Goal: Task Accomplishment & Management: Manage account settings

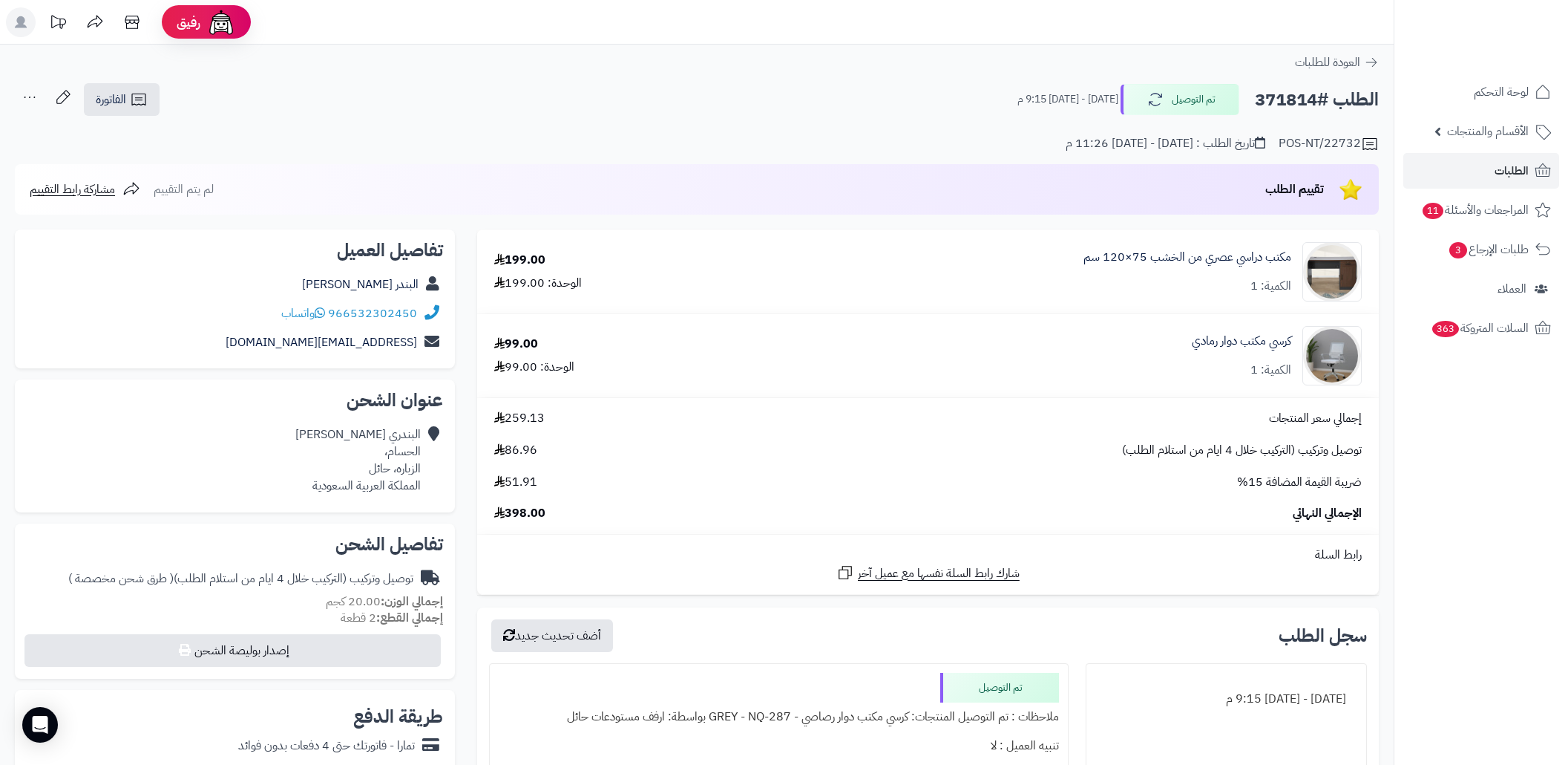
scroll to position [693, 0]
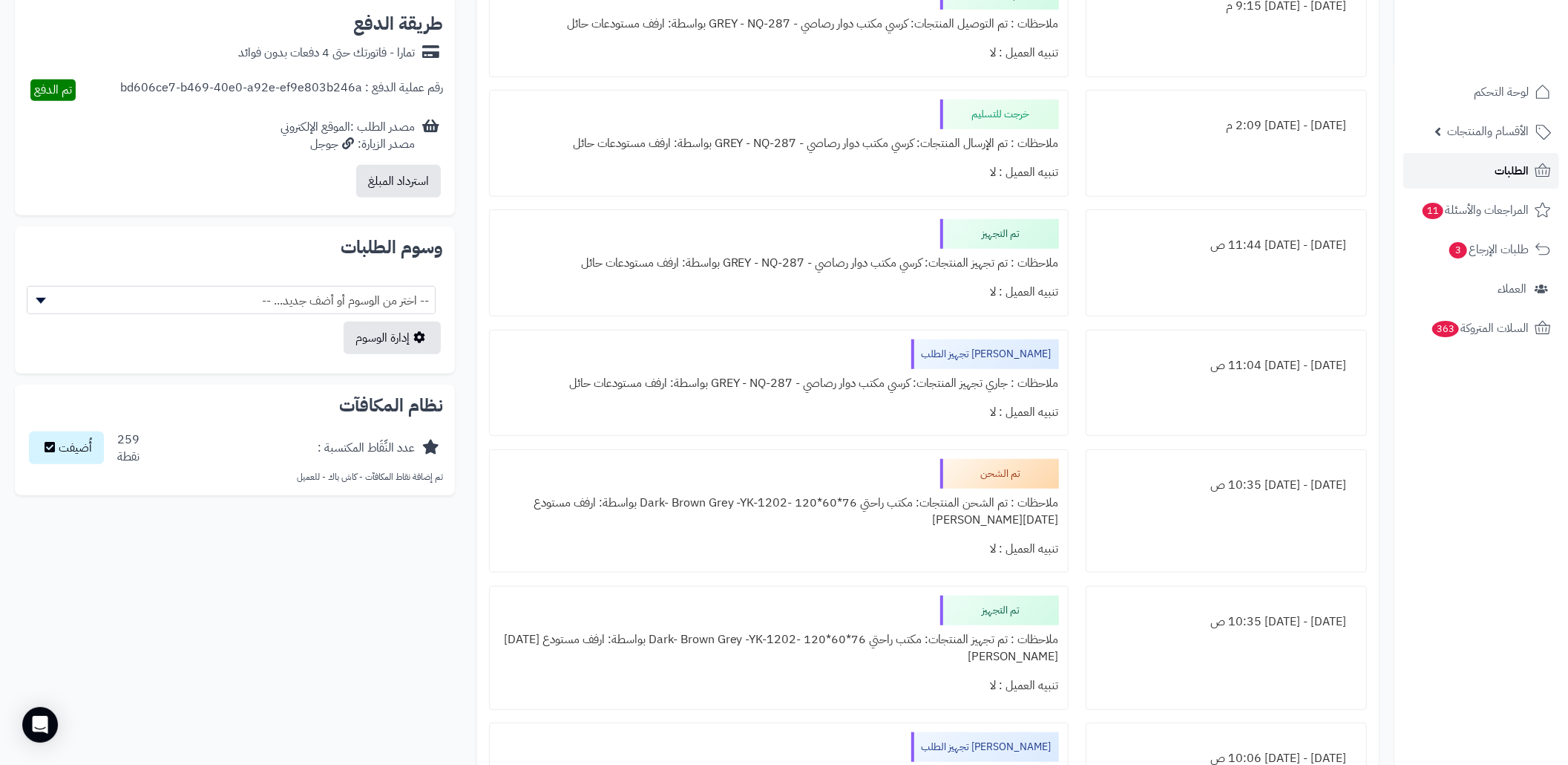
click at [1458, 158] on link "الطلبات" at bounding box center [1482, 170] width 155 height 36
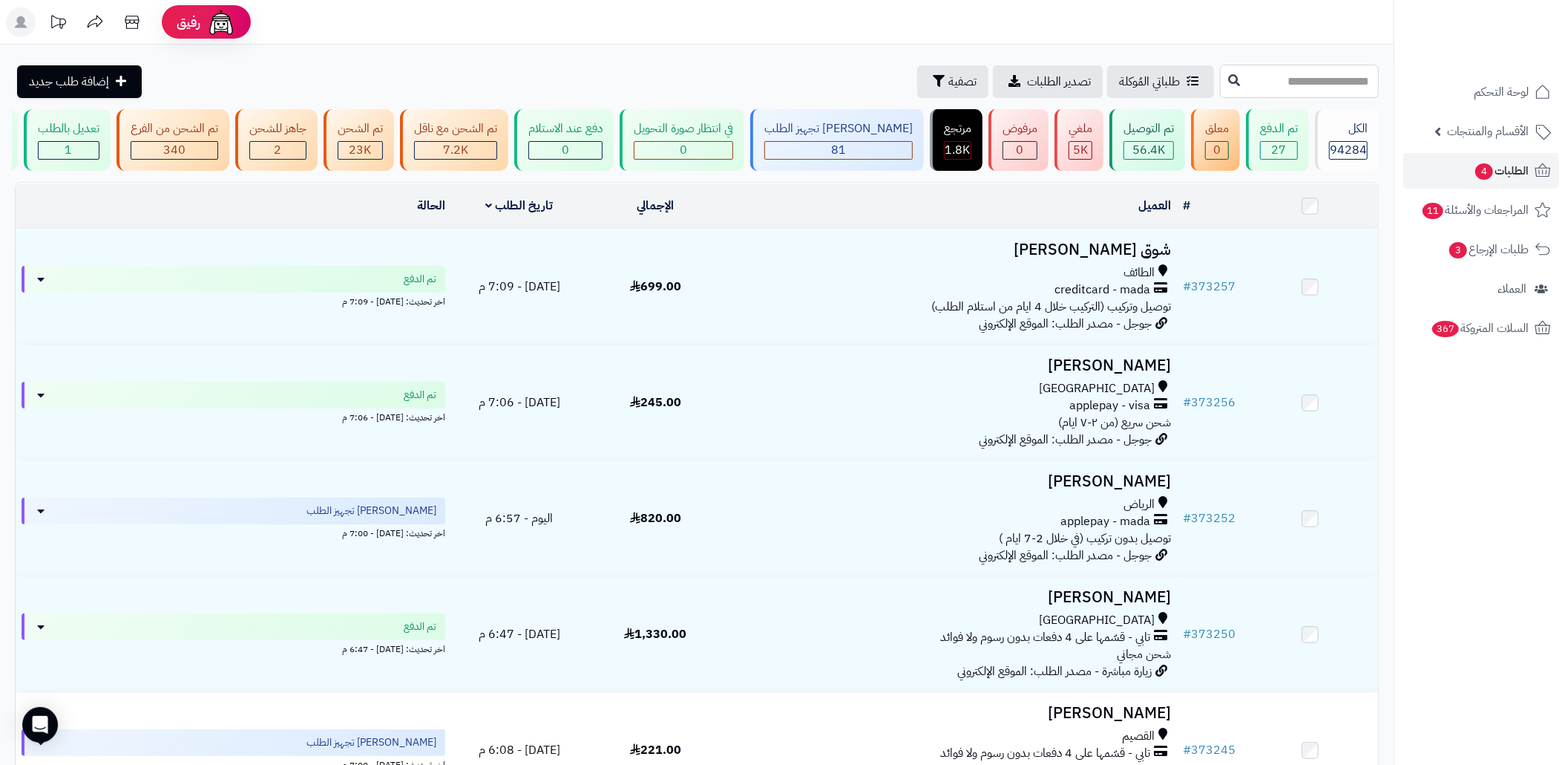
click at [1266, 82] on input "text" at bounding box center [1300, 81] width 159 height 33
paste input "******"
type input "******"
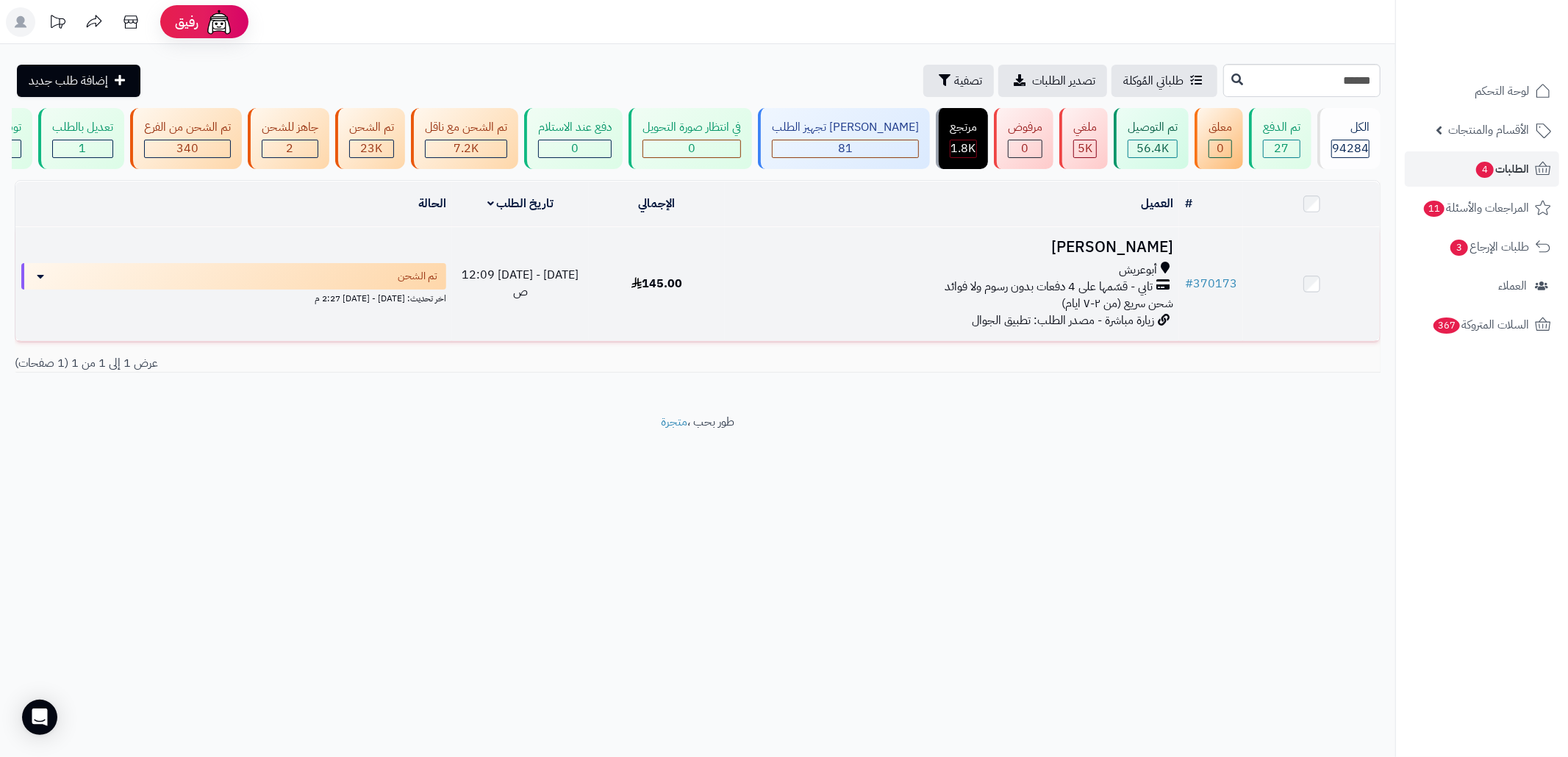
click at [963, 329] on td "ابراهيم آل ياسين أبوعريش تابي - قسّمها على 4 دفعات بدون رسوم ولا فوائد شحن سريع…" at bounding box center [951, 284] width 454 height 114
click at [1058, 279] on div "أبوعريش" at bounding box center [951, 270] width 443 height 17
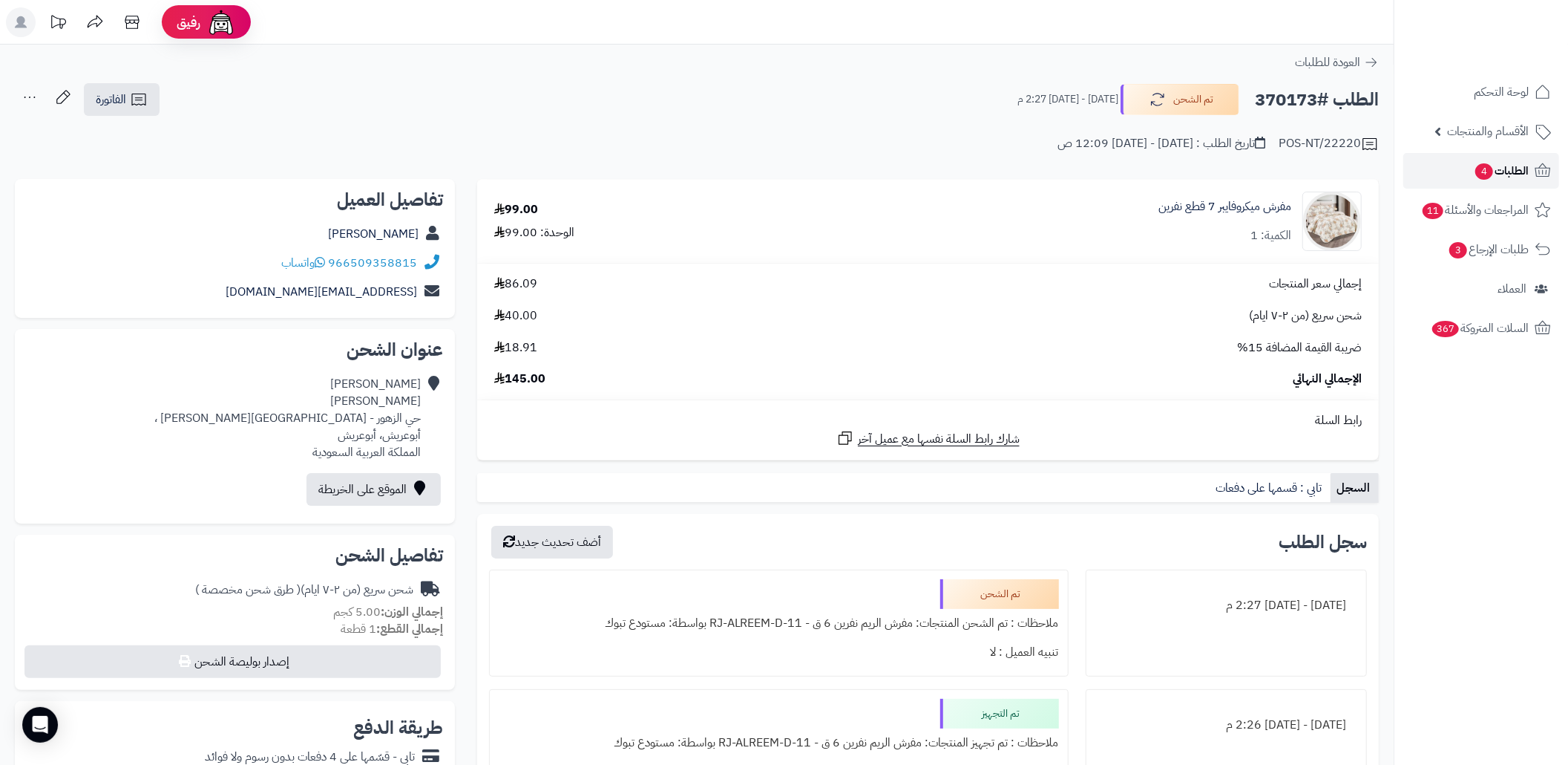
click at [1434, 168] on link "الطلبات 4" at bounding box center [1482, 170] width 155 height 36
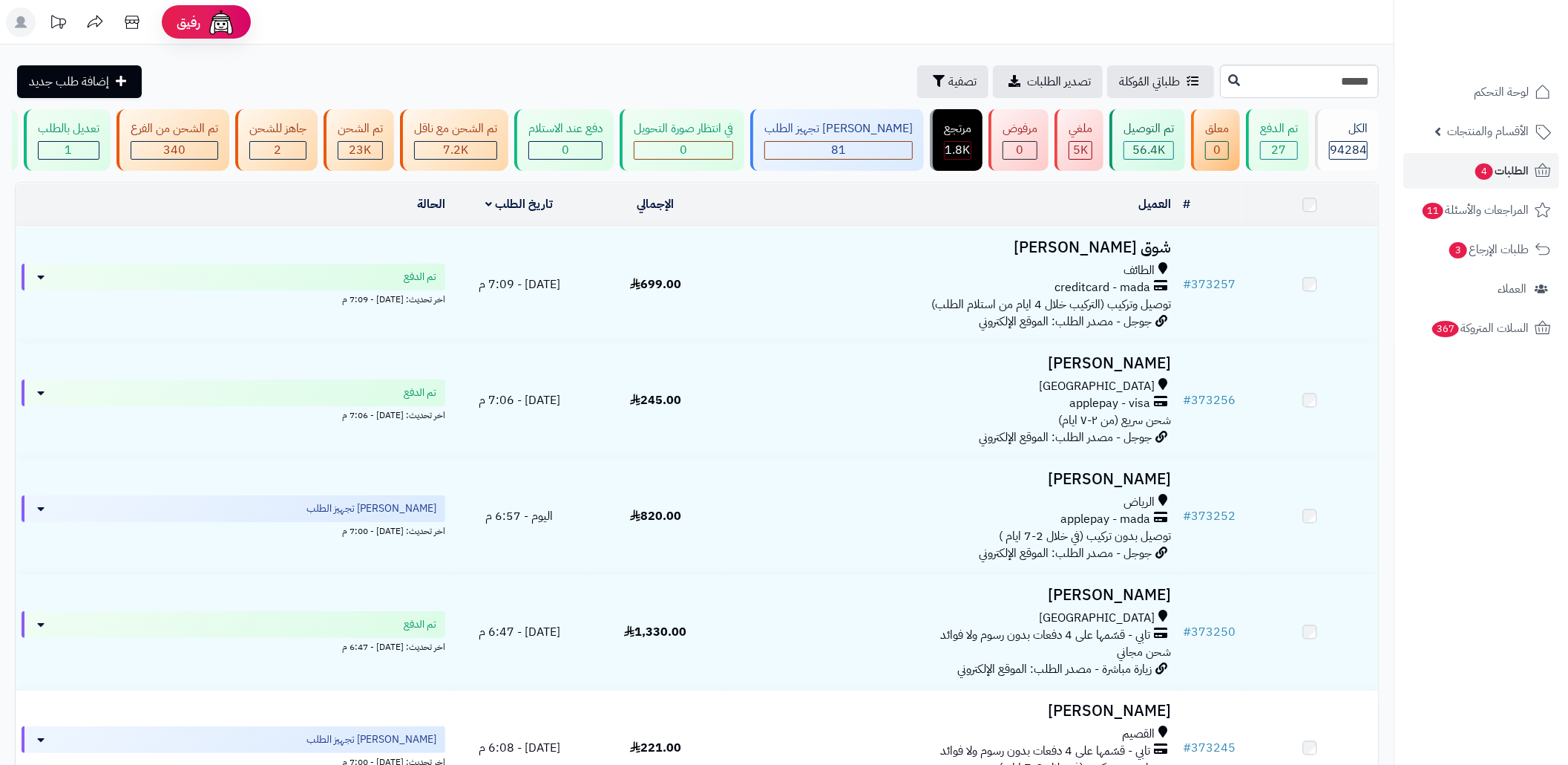
type input "******"
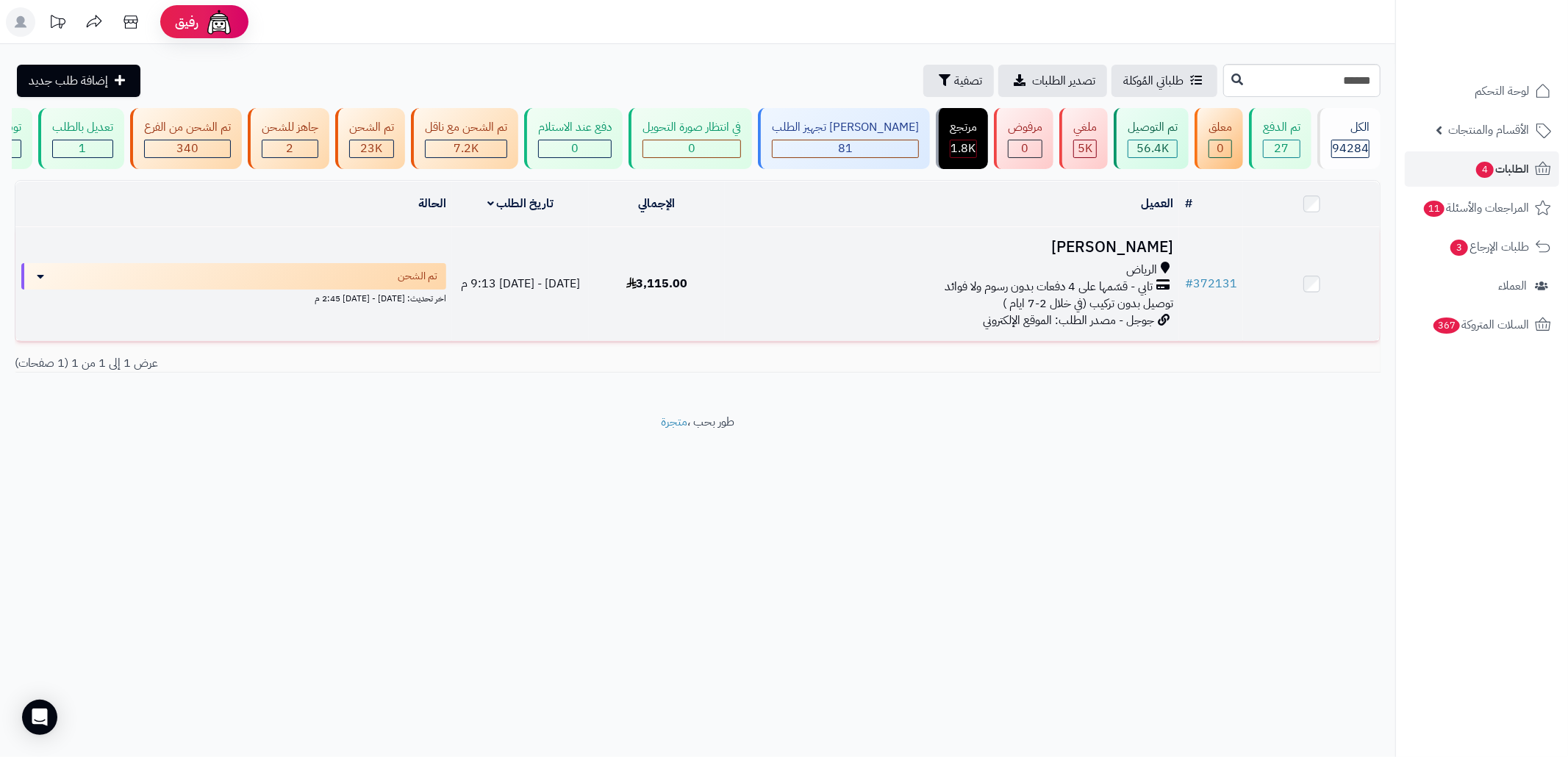
click at [904, 254] on h3 "Ibrahim Aziz" at bounding box center [951, 247] width 443 height 17
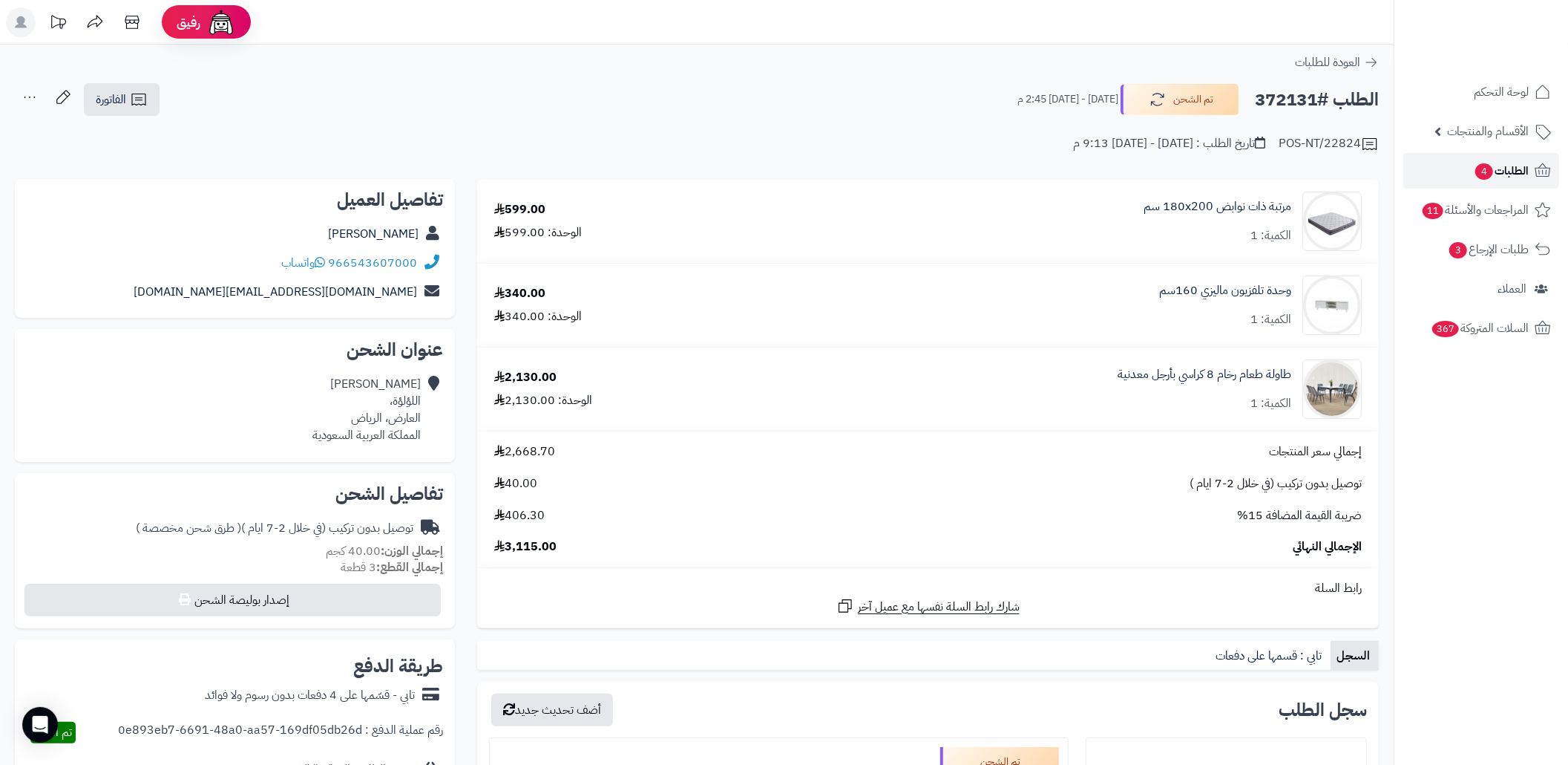
click at [1485, 169] on span "4" at bounding box center [1484, 171] width 17 height 17
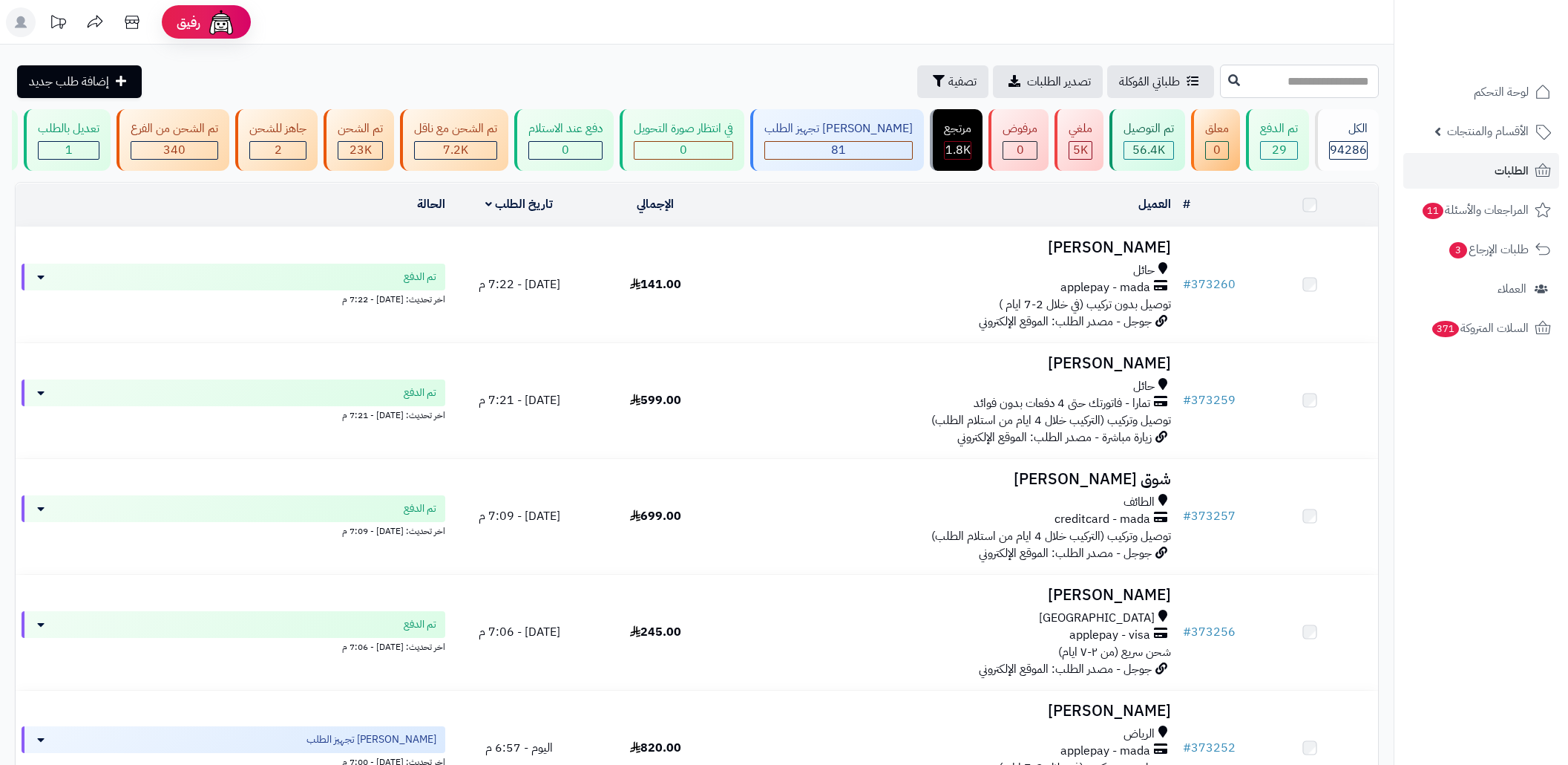
drag, startPoint x: 0, startPoint y: 0, endPoint x: 1283, endPoint y: 92, distance: 1286.3
click at [1283, 92] on input "text" at bounding box center [1300, 81] width 159 height 33
paste input "******"
type input "******"
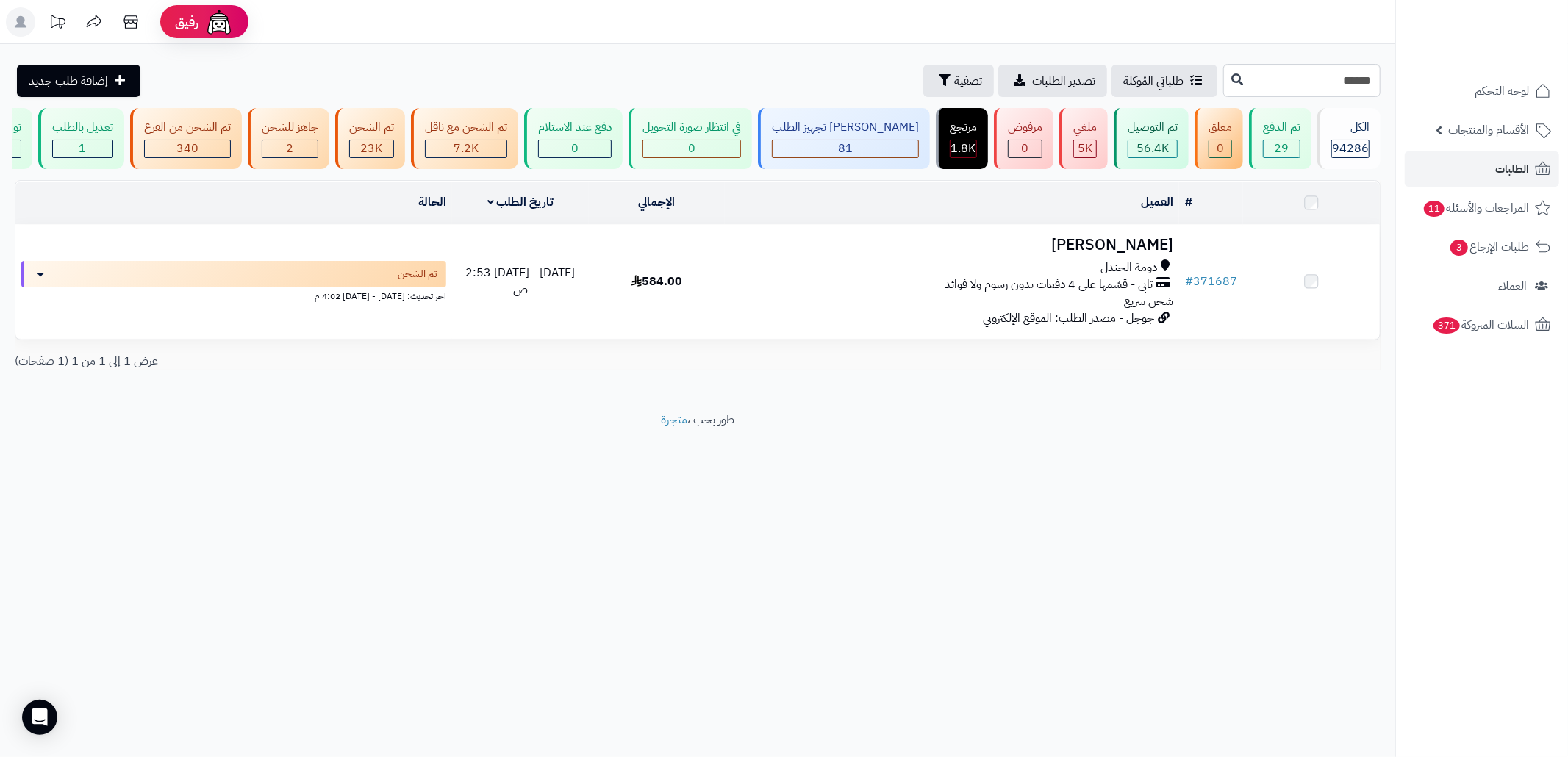
click at [1045, 293] on span "تابي - قسّمها على 4 دفعات بدون رسوم ولا فوائد" at bounding box center [1049, 285] width 208 height 17
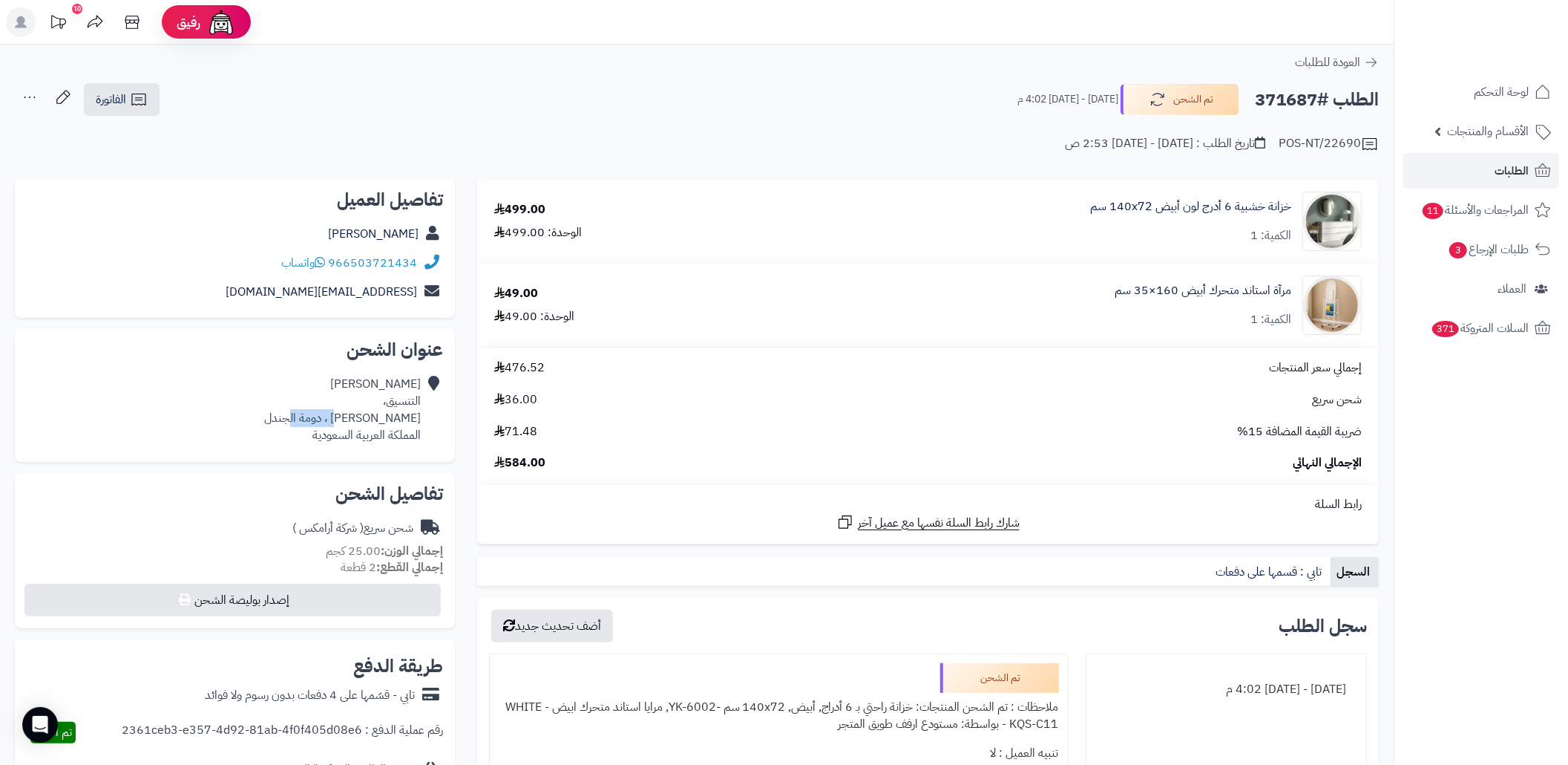
drag, startPoint x: 363, startPoint y: 417, endPoint x: 267, endPoint y: 411, distance: 96.2
click at [267, 411] on div "[PERSON_NAME] التنسيق، [PERSON_NAME] ، دومة الجندل المملكة العربية السعودية" at bounding box center [235, 409] width 417 height 80
copy div "دومة الجندل"
click at [427, 420] on icon at bounding box center [431, 410] width 15 height 68
drag, startPoint x: 424, startPoint y: 417, endPoint x: 369, endPoint y: 422, distance: 55.2
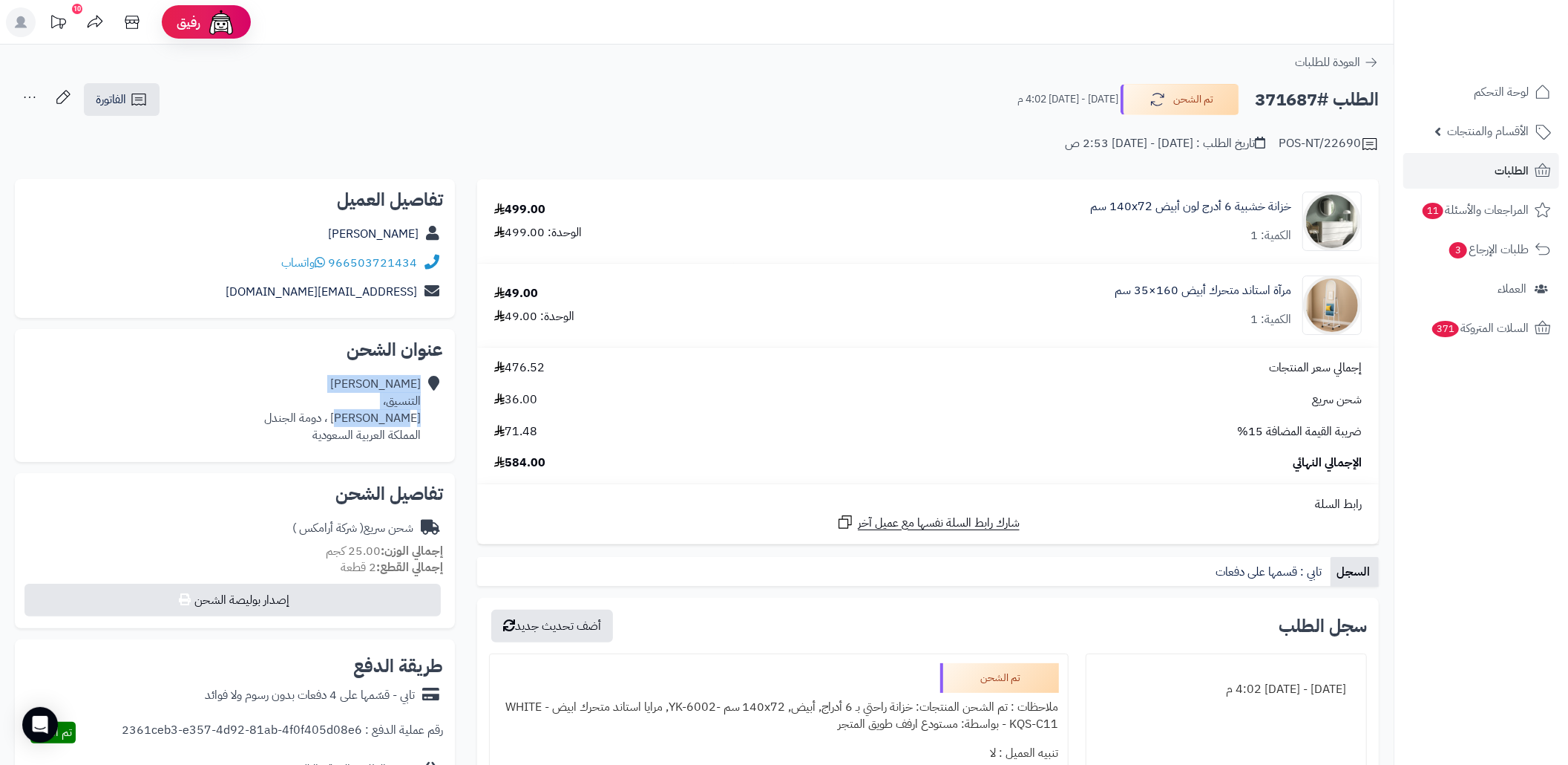
click at [369, 422] on div "نايف الشمري التنسيق، الملك فهد ، دومة الجندل المملكة العربية السعودية" at bounding box center [235, 409] width 417 height 80
click at [369, 422] on div "نايف الشمري التنسيق، الملك فهد ، دومة الجندل المملكة العربية السعودية" at bounding box center [342, 410] width 156 height 68
drag, startPoint x: 424, startPoint y: 419, endPoint x: 390, endPoint y: 422, distance: 34.1
click at [390, 422] on div "نايف الشمري التنسيق، الملك فهد ، دومة الجندل المملكة العربية السعودية" at bounding box center [235, 409] width 417 height 80
click at [390, 422] on div "نايف الشمري التنسيق، الملك فهد ، دومة الجندل المملكة العربية السعودية" at bounding box center [342, 410] width 156 height 68
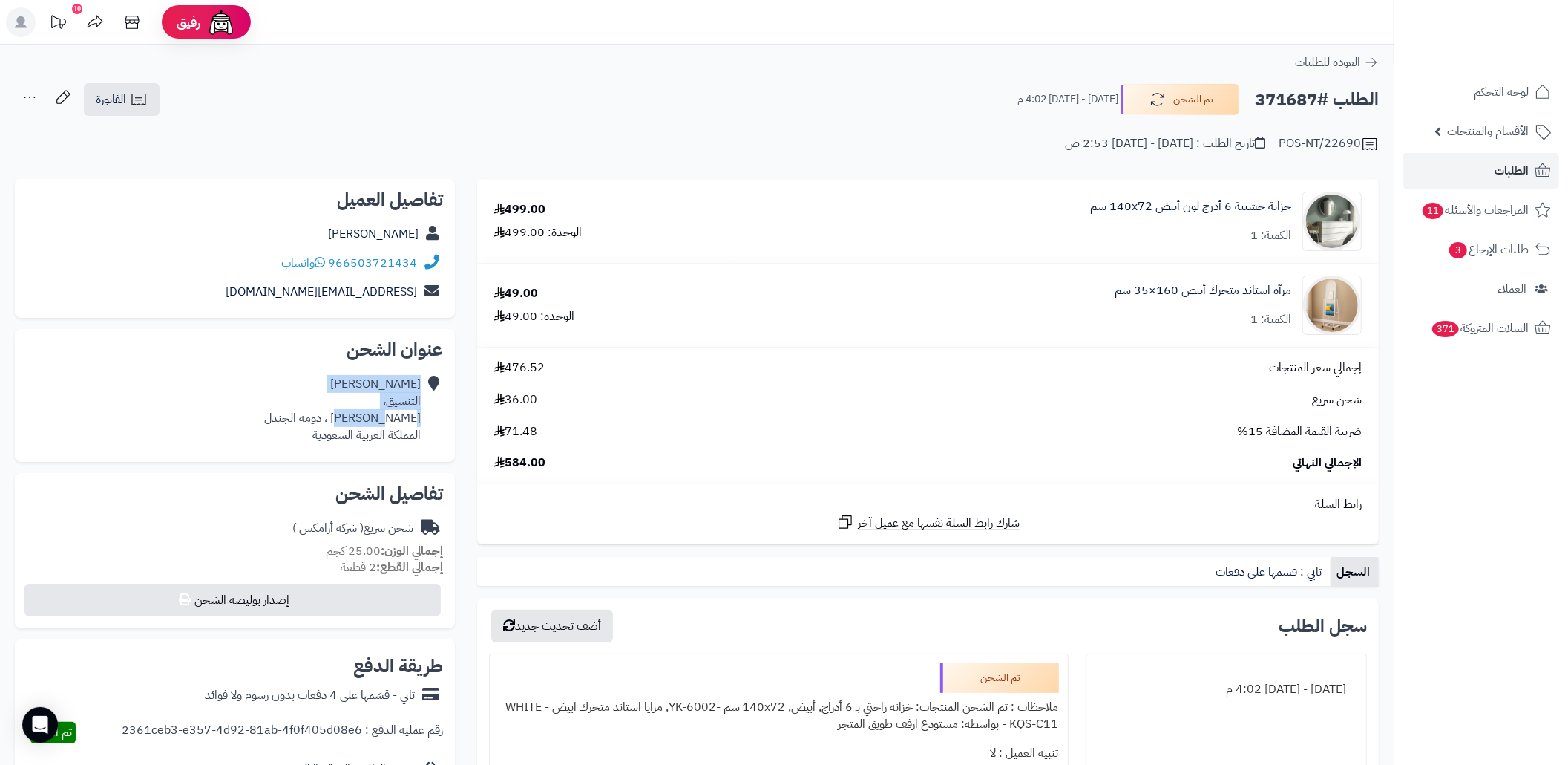
drag, startPoint x: 423, startPoint y: 417, endPoint x: 382, endPoint y: 423, distance: 41.4
click at [382, 423] on div "نايف الشمري التنسيق، الملك فهد ، دومة الجندل المملكة العربية السعودية" at bounding box center [235, 409] width 417 height 80
click at [666, 78] on div "**********" at bounding box center [697, 663] width 1394 height 1237
click at [1444, 171] on link "الطلبات" at bounding box center [1482, 170] width 155 height 36
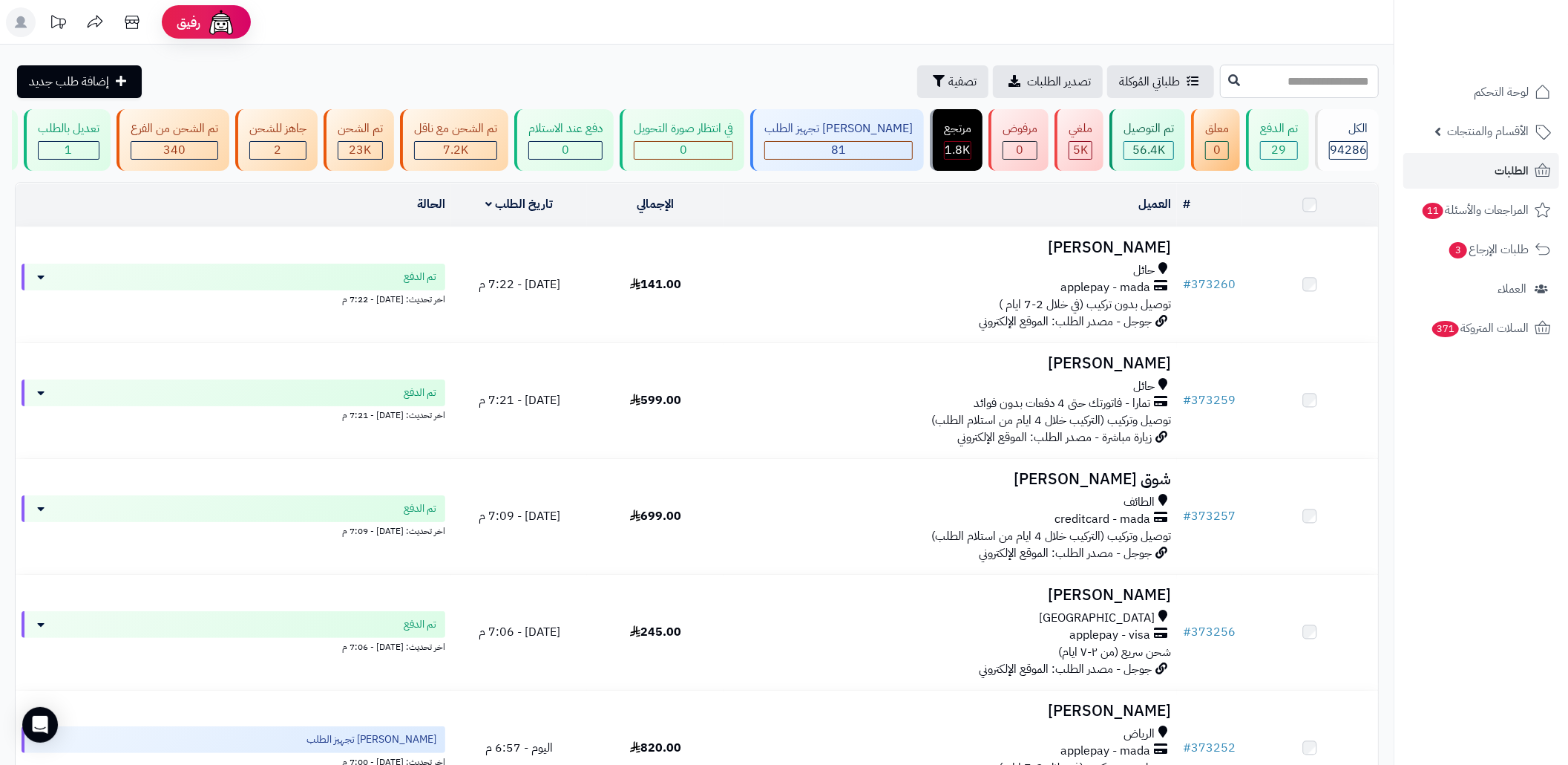
drag, startPoint x: 0, startPoint y: 0, endPoint x: 1305, endPoint y: 70, distance: 1306.9
click at [1305, 70] on input "text" at bounding box center [1300, 81] width 159 height 33
paste input "******"
type input "******"
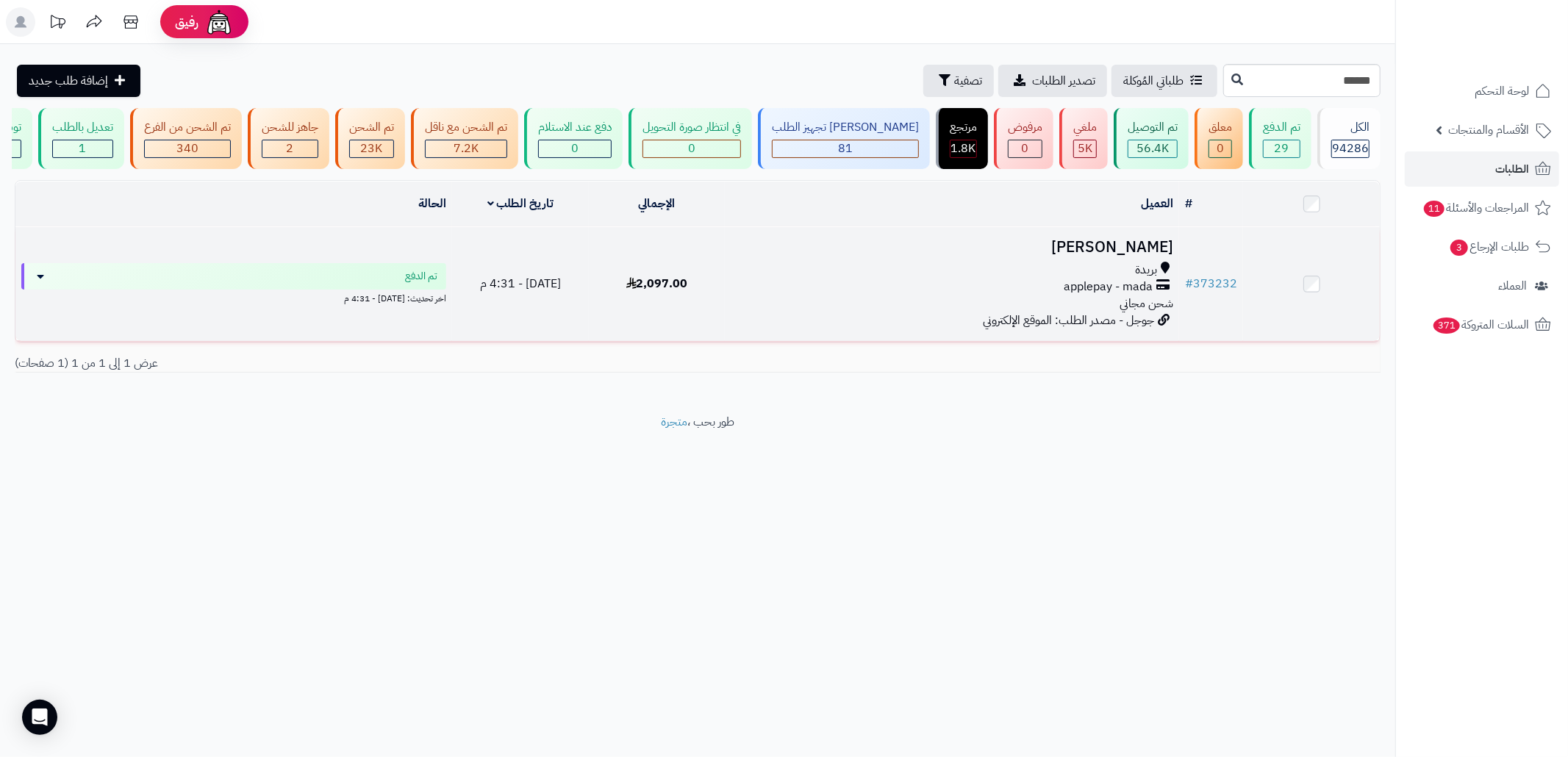
click at [780, 295] on div "applepay - mada" at bounding box center [951, 288] width 443 height 17
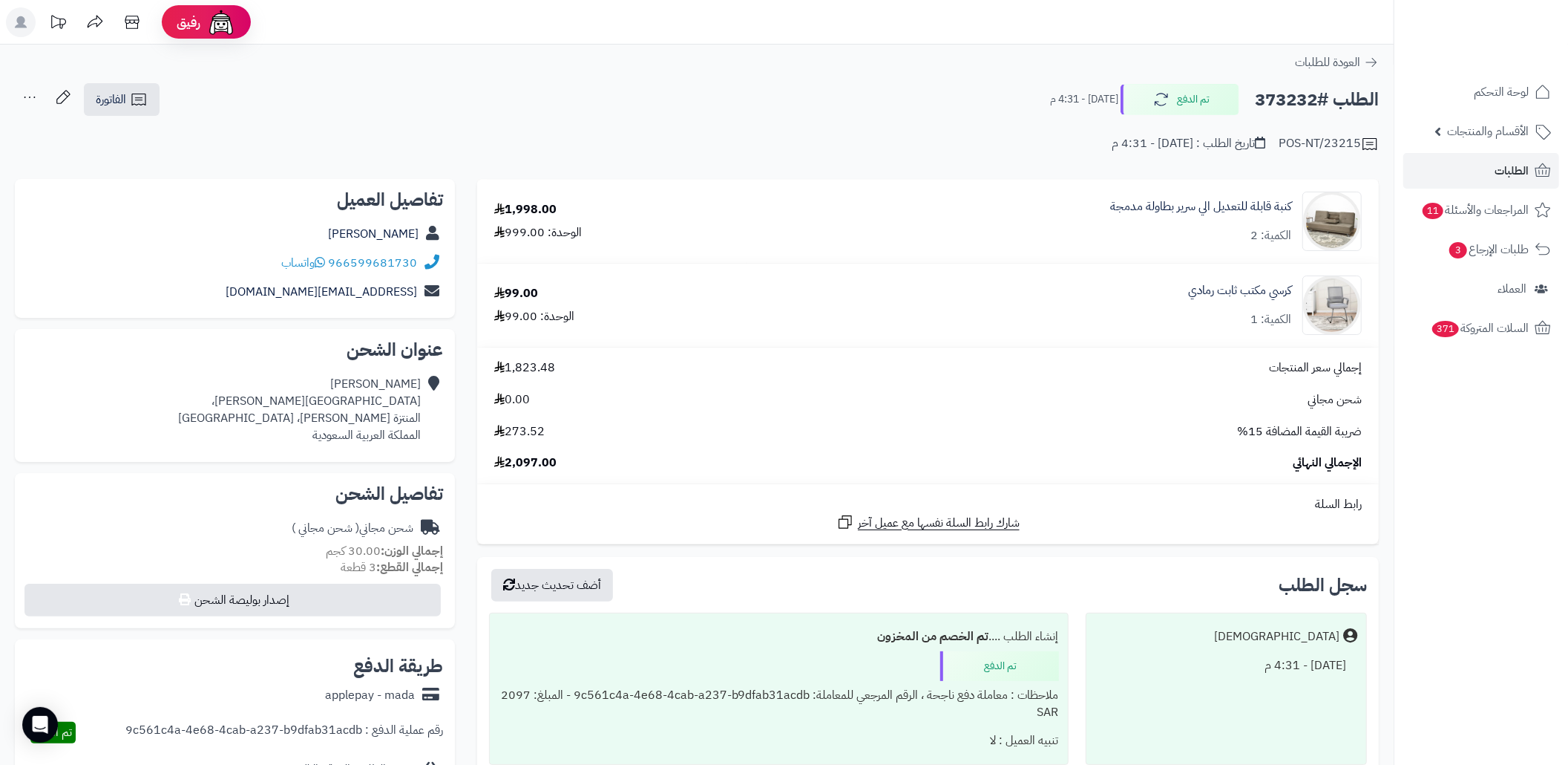
click at [658, 78] on div "**********" at bounding box center [697, 611] width 1394 height 1134
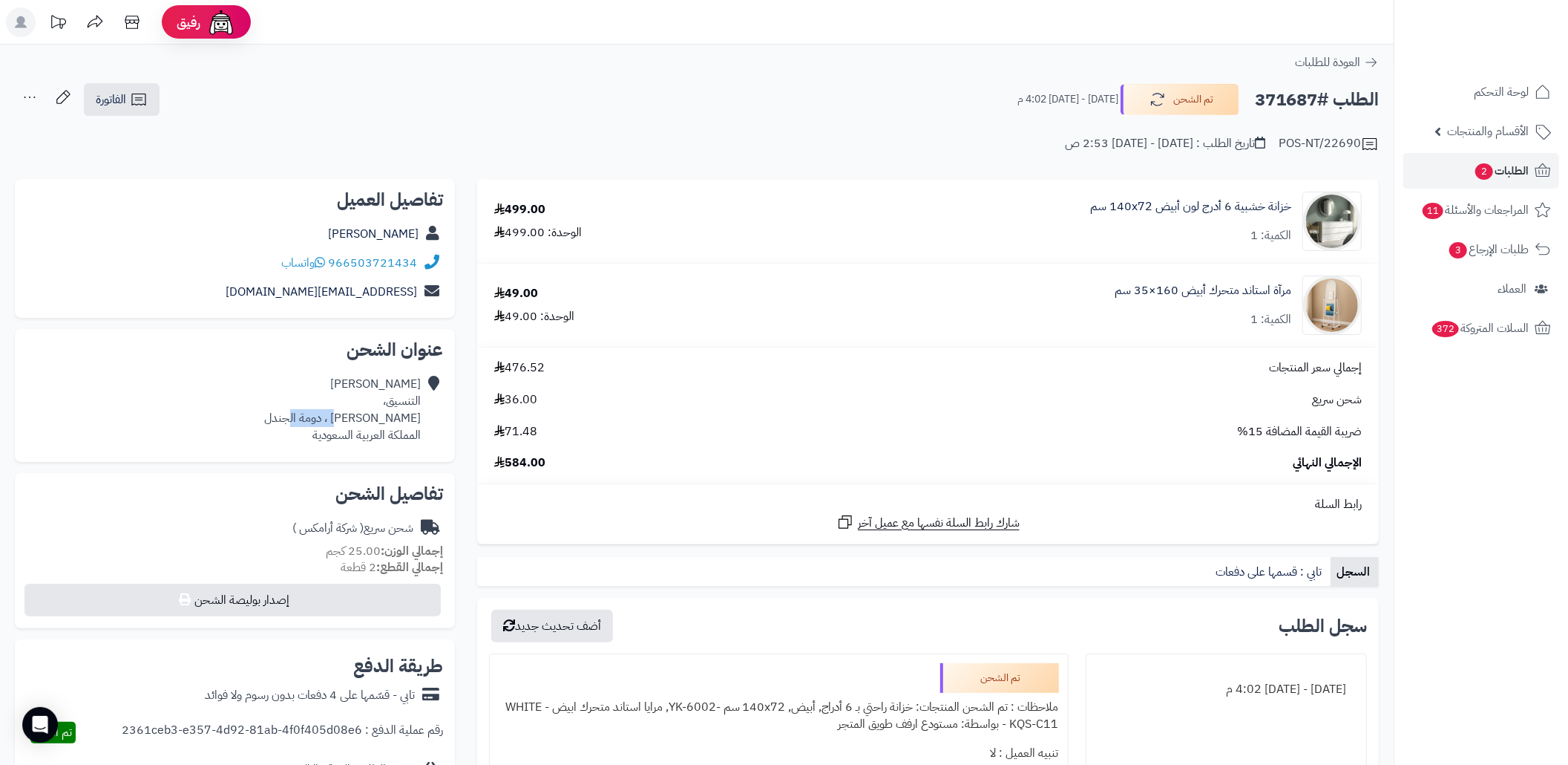
copy div "دومة الجندل"
drag, startPoint x: 365, startPoint y: 419, endPoint x: 303, endPoint y: 425, distance: 62.3
click at [303, 425] on div "نايف الشمري التنسيق، الملك فهد ، دومة الجندل المملكة العربية السعودية" at bounding box center [235, 409] width 417 height 80
click at [552, 759] on div "تنبيه العميل : لا" at bounding box center [778, 753] width 561 height 29
click at [556, 763] on div "تنبيه العميل : لا" at bounding box center [778, 753] width 561 height 29
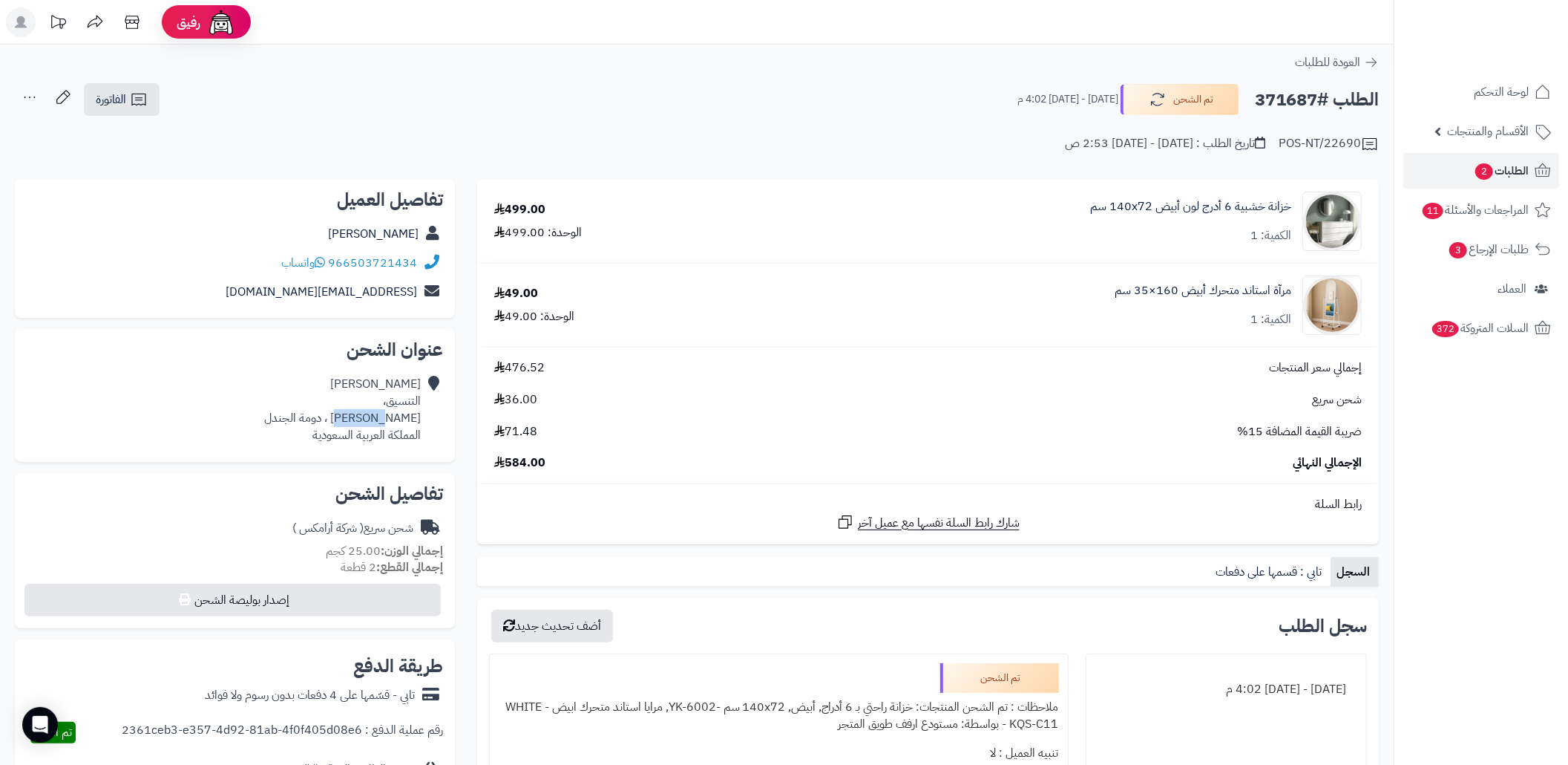
drag, startPoint x: 419, startPoint y: 417, endPoint x: 379, endPoint y: 425, distance: 40.8
click at [379, 425] on div "نايف الشمري التنسيق، الملك فهد ، دومة الجندل المملكة العربية السعودية" at bounding box center [342, 410] width 156 height 68
click at [419, 422] on div "نايف الشمري التنسيق، الملك فهد ، دومة الجندل المملكة العربية السعودية" at bounding box center [342, 410] width 156 height 68
drag, startPoint x: 423, startPoint y: 417, endPoint x: 399, endPoint y: 422, distance: 24.5
click at [399, 422] on div "نايف الشمري التنسيق، الملك فهد ، دومة الجندل المملكة العربية السعودية" at bounding box center [235, 409] width 417 height 80
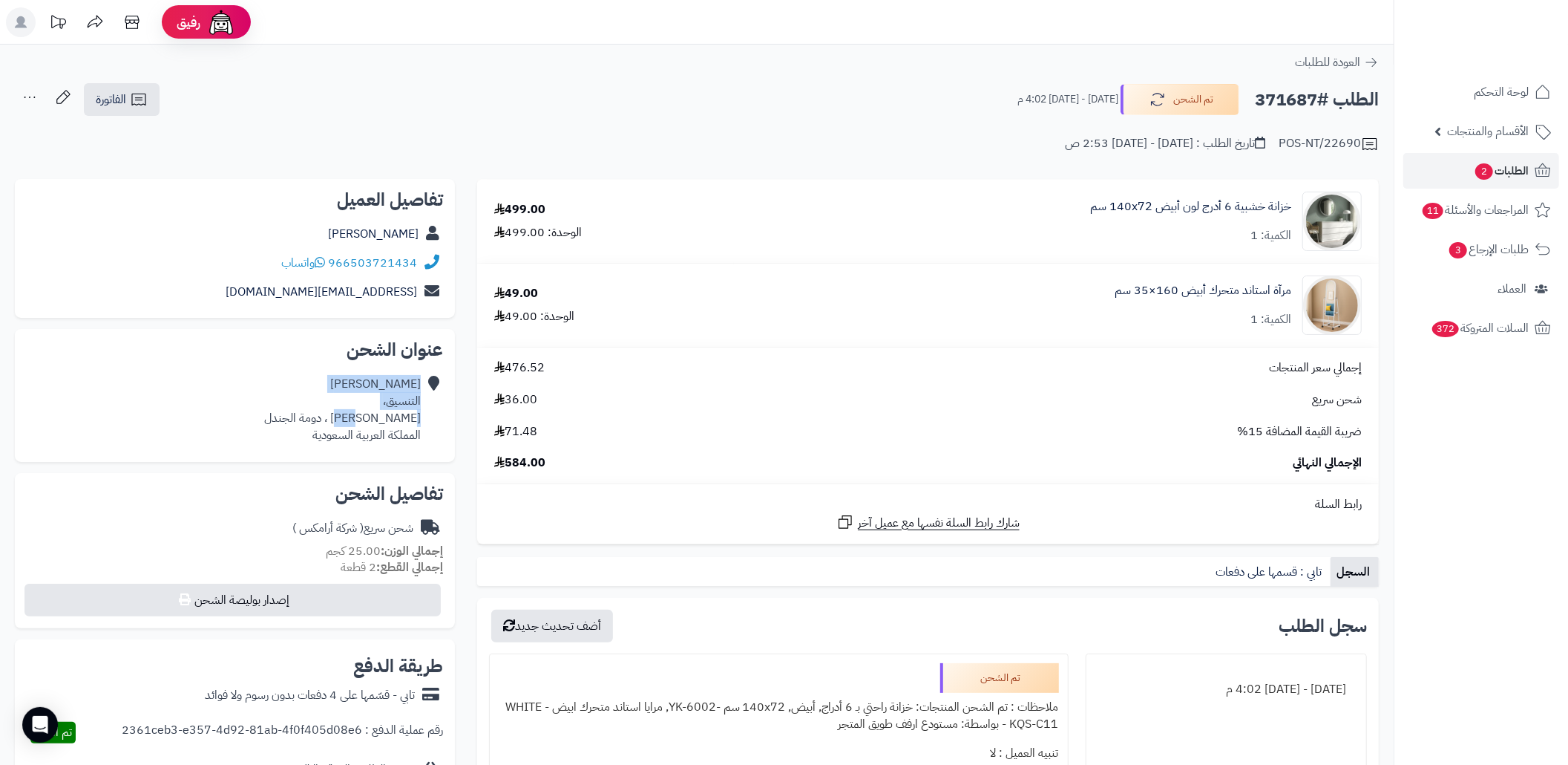
click at [399, 422] on div "نايف الشمري التنسيق، الملك فهد ، دومة الجندل المملكة العربية السعودية" at bounding box center [342, 410] width 156 height 68
drag, startPoint x: 420, startPoint y: 419, endPoint x: 377, endPoint y: 422, distance: 43.1
click at [377, 422] on div "نايف الشمري التنسيق، الملك فهد ، دومة الجندل المملكة العربية السعودية" at bounding box center [342, 410] width 156 height 68
copy div "الملك فهد"
click at [1446, 167] on link "الطلبات 2" at bounding box center [1482, 170] width 155 height 36
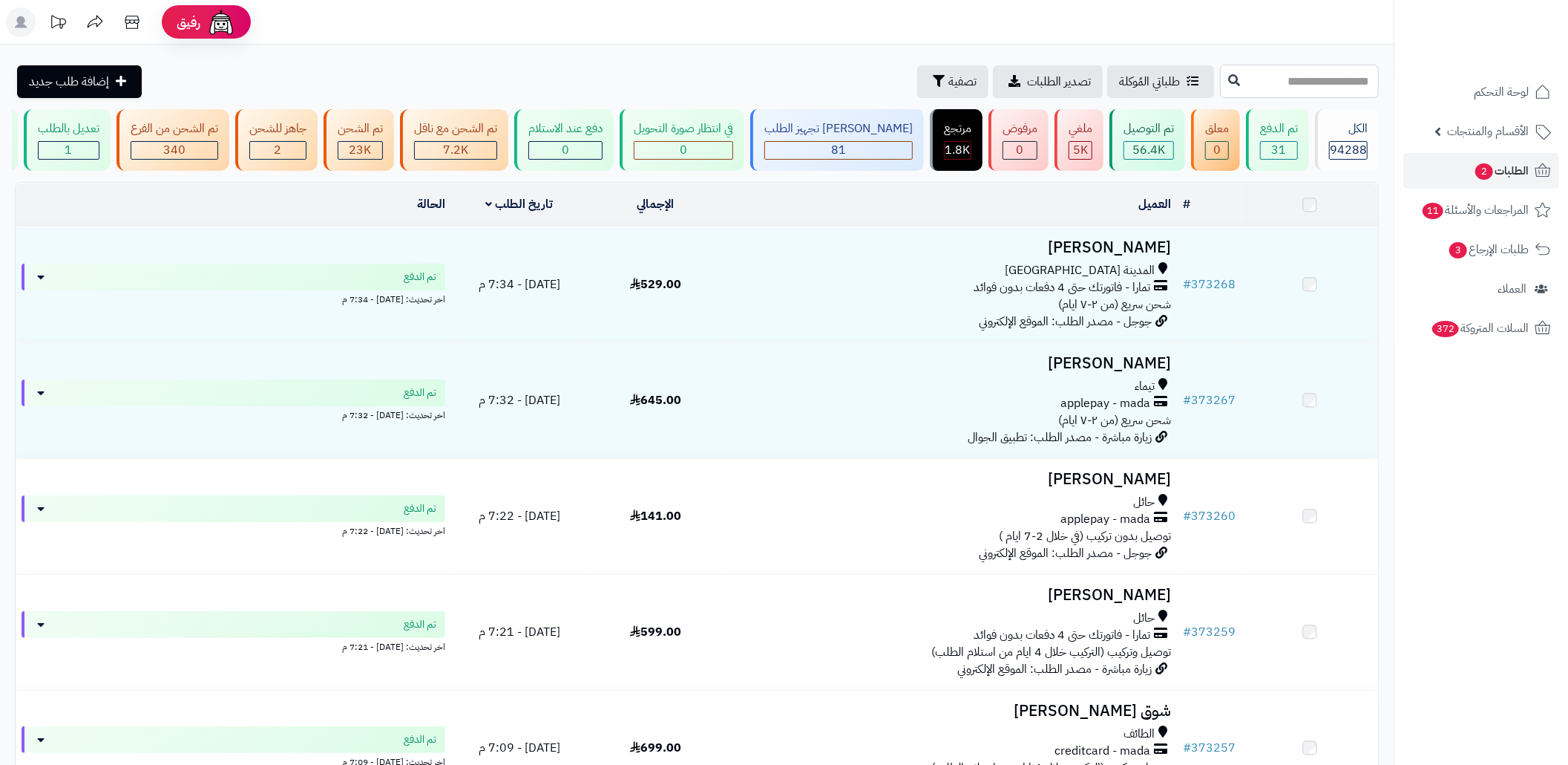
click at [1319, 87] on input "text" at bounding box center [1300, 81] width 159 height 33
paste input "******"
type input "******"
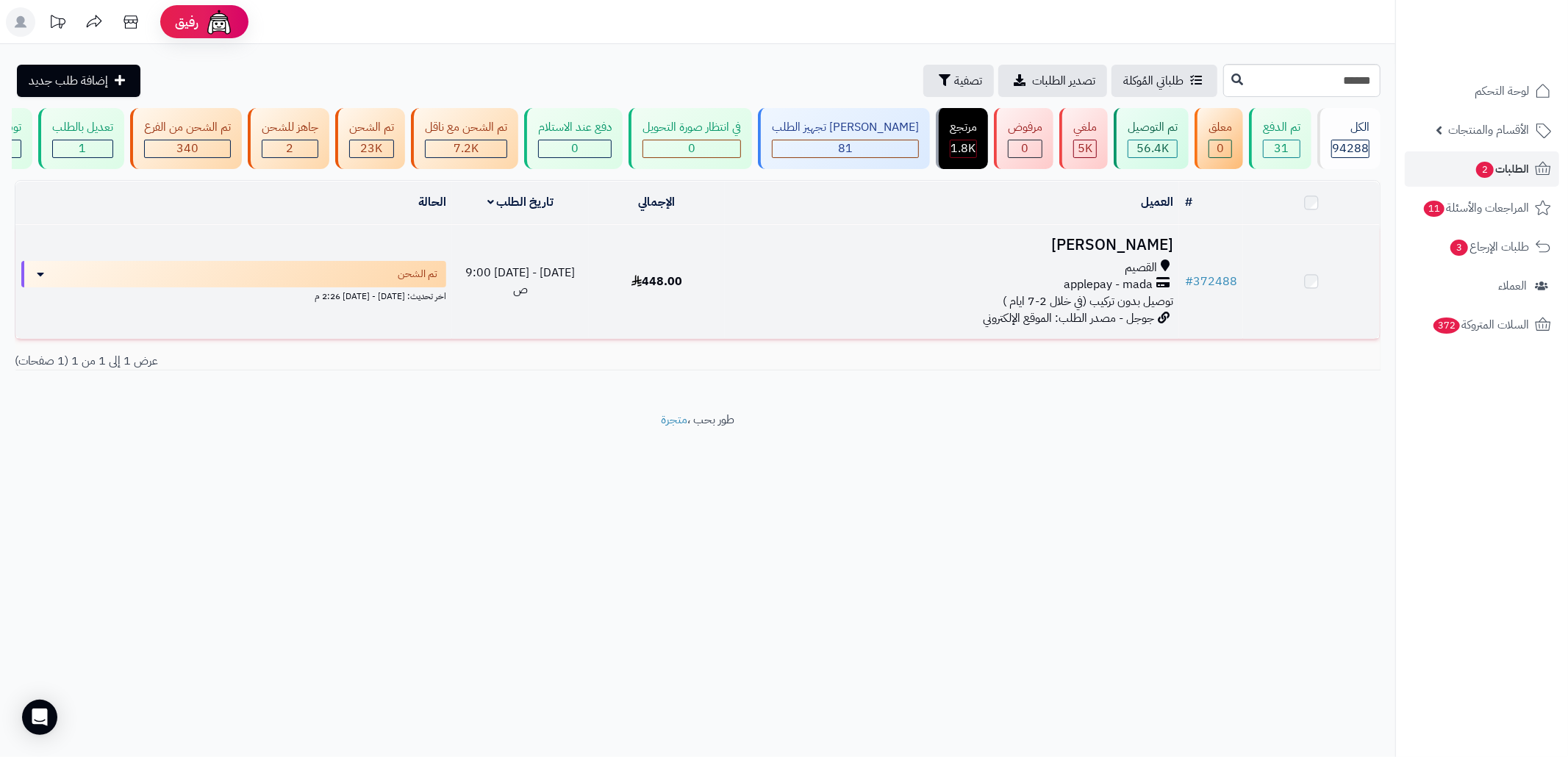
click at [1070, 254] on h3 "[PERSON_NAME]" at bounding box center [951, 245] width 443 height 17
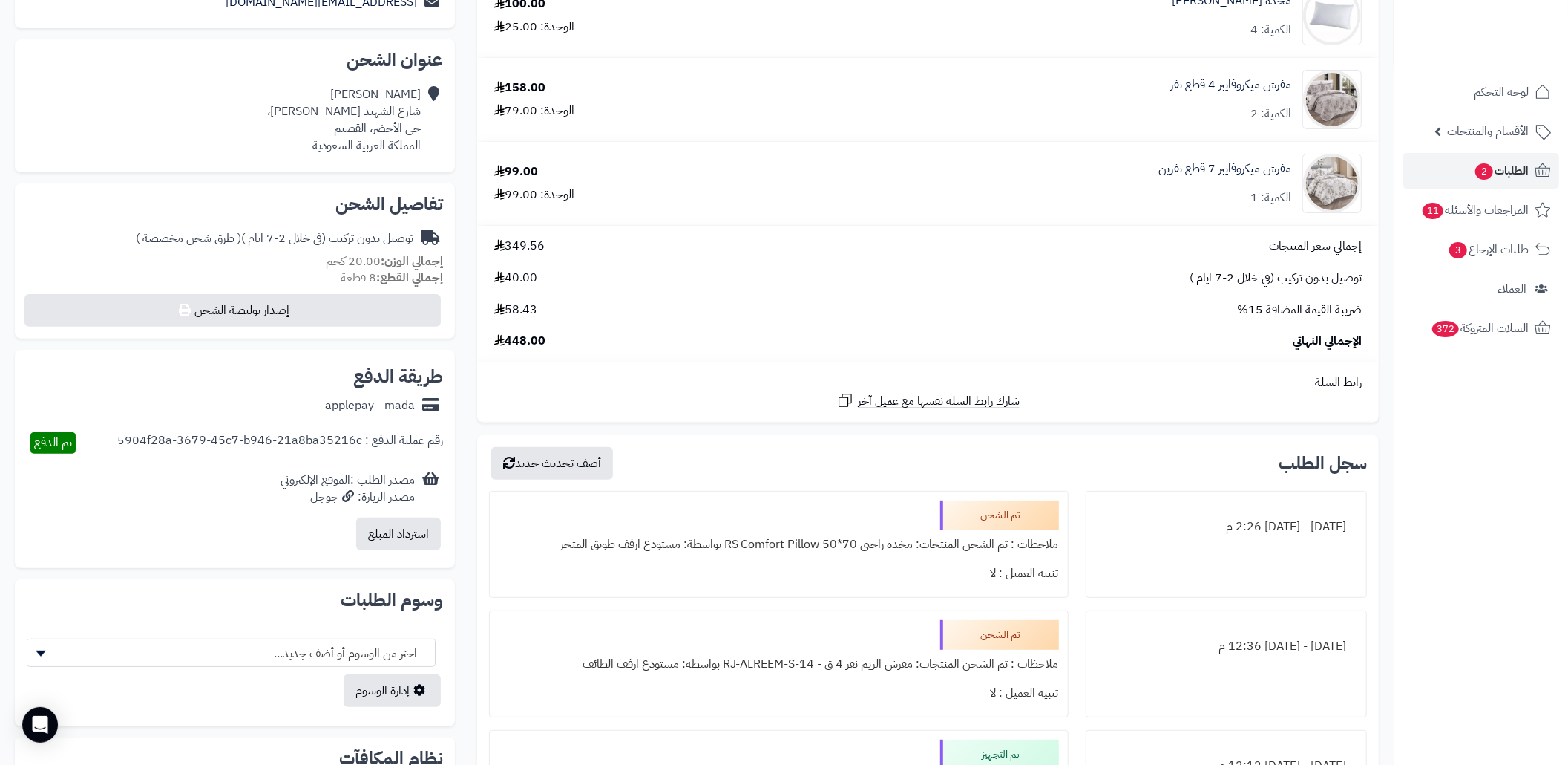
scroll to position [297, 0]
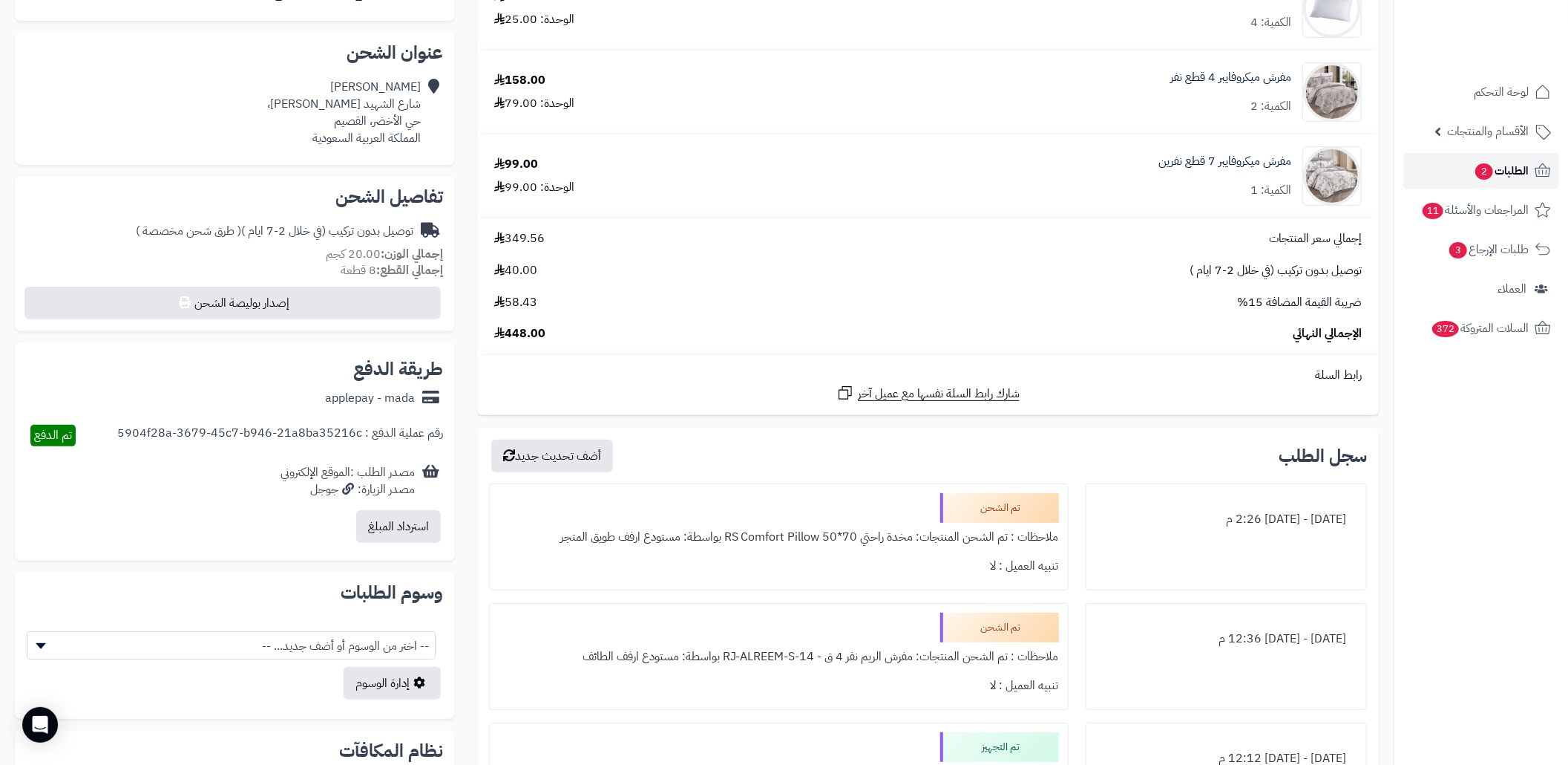
click at [1465, 157] on link "الطلبات 2" at bounding box center [1482, 170] width 155 height 36
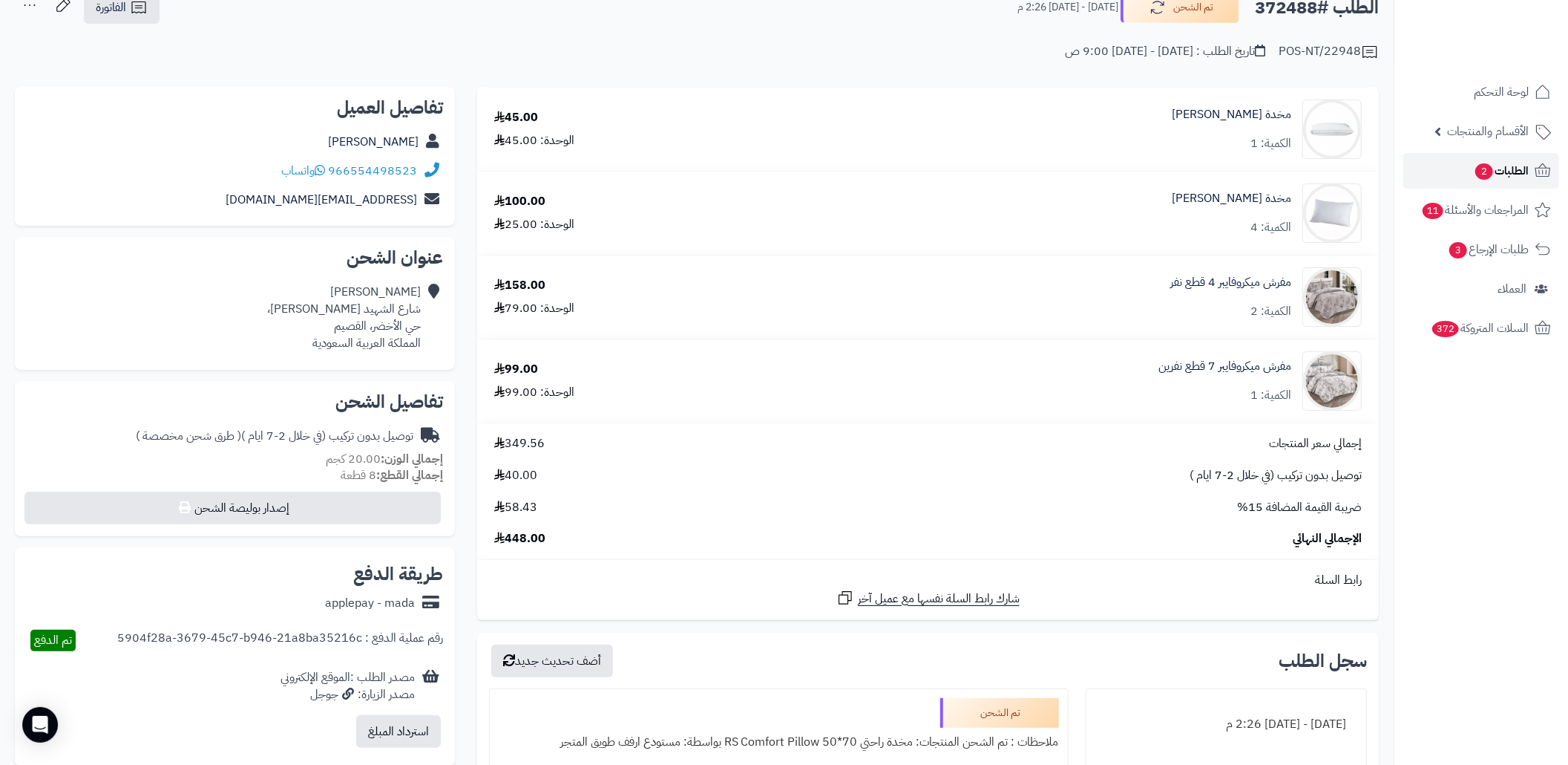
scroll to position [0, 0]
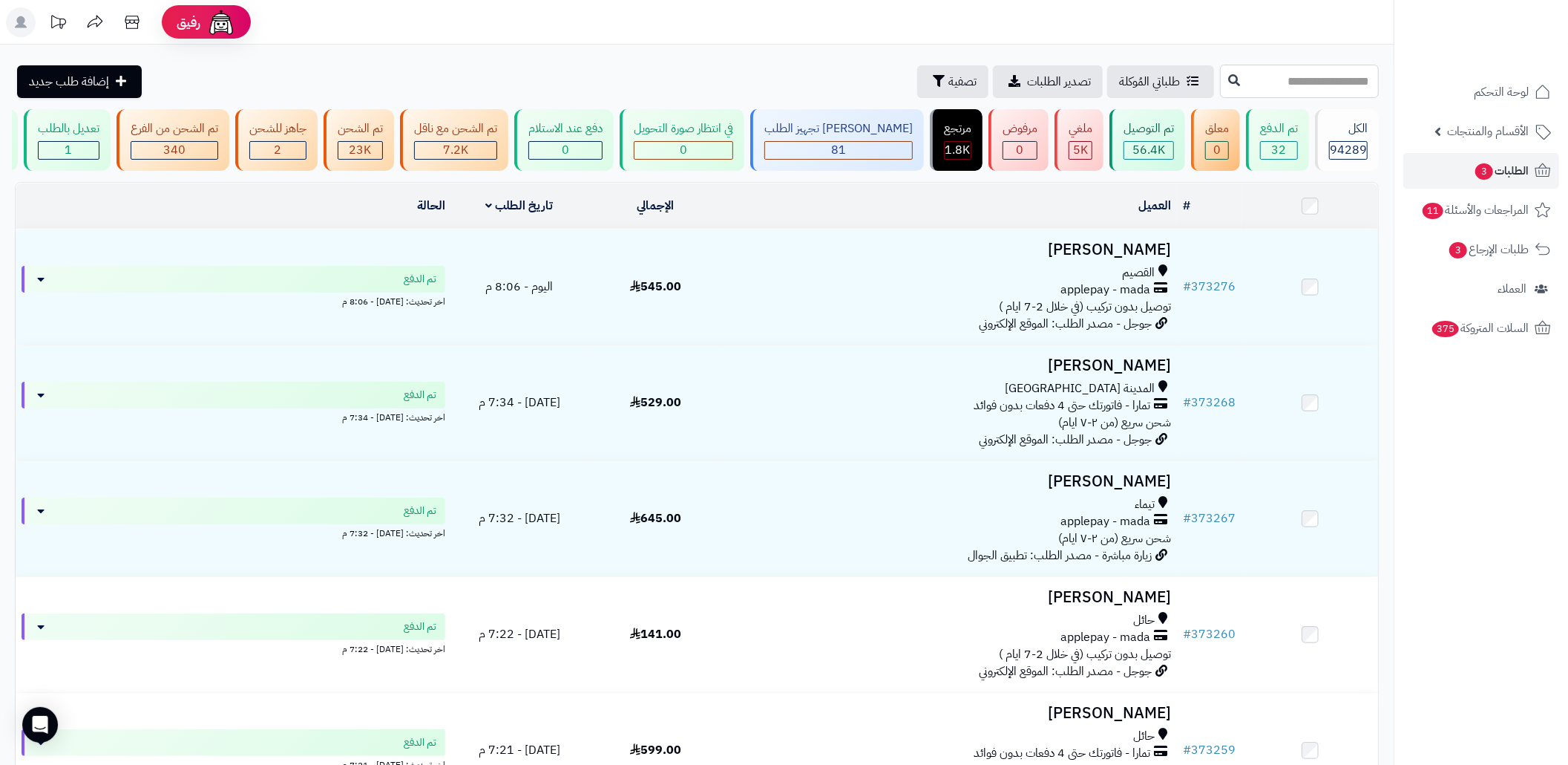
click at [1272, 73] on input "text" at bounding box center [1300, 81] width 159 height 33
paste input "******"
type input "******"
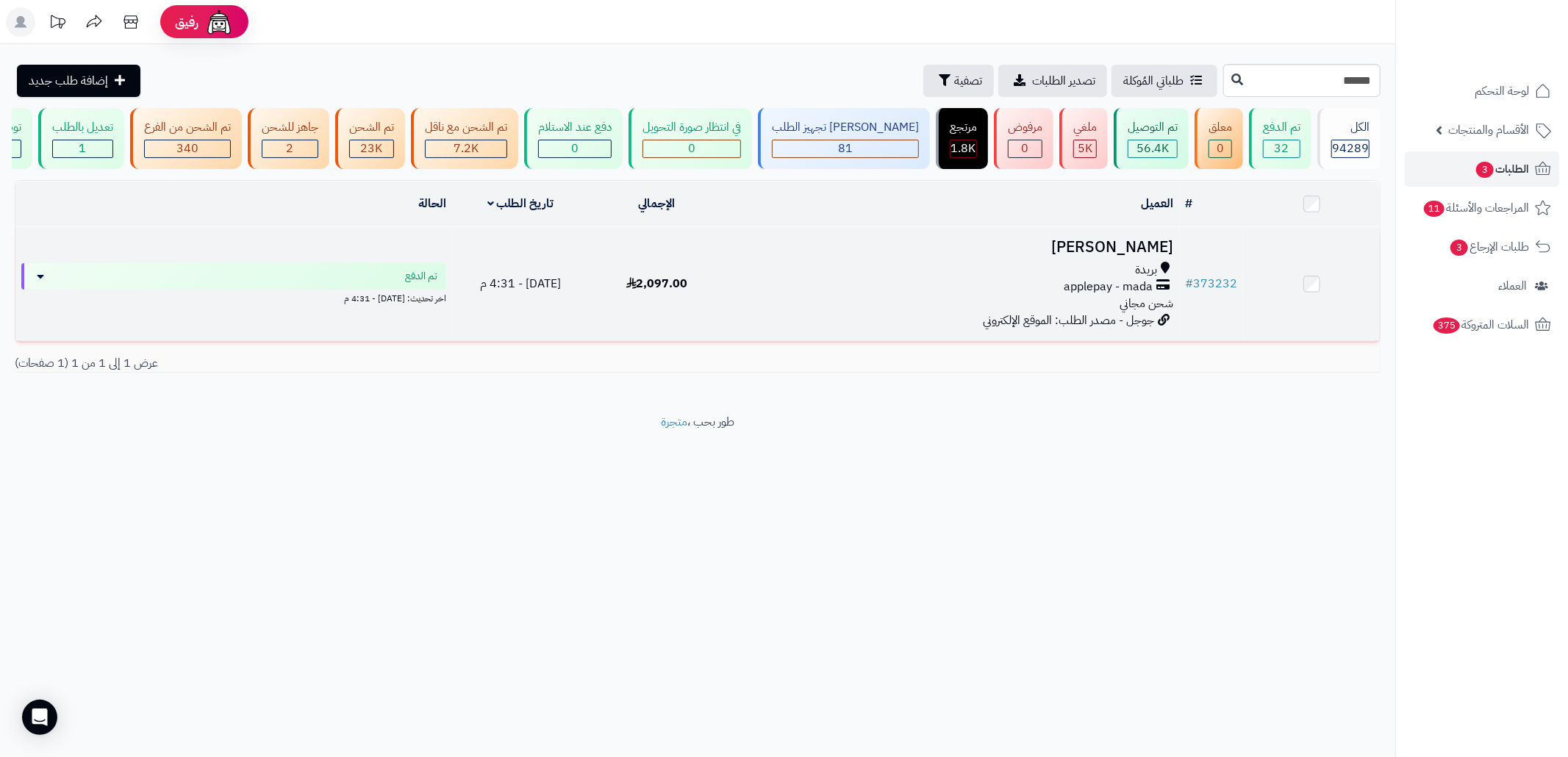
click at [868, 335] on td "[PERSON_NAME] [GEOGRAPHIC_DATA] applepay - mada شحن مجاني جوجل - مصدر الطلب: ال…" at bounding box center [951, 284] width 454 height 114
click at [1042, 279] on div "بريدة" at bounding box center [951, 270] width 443 height 17
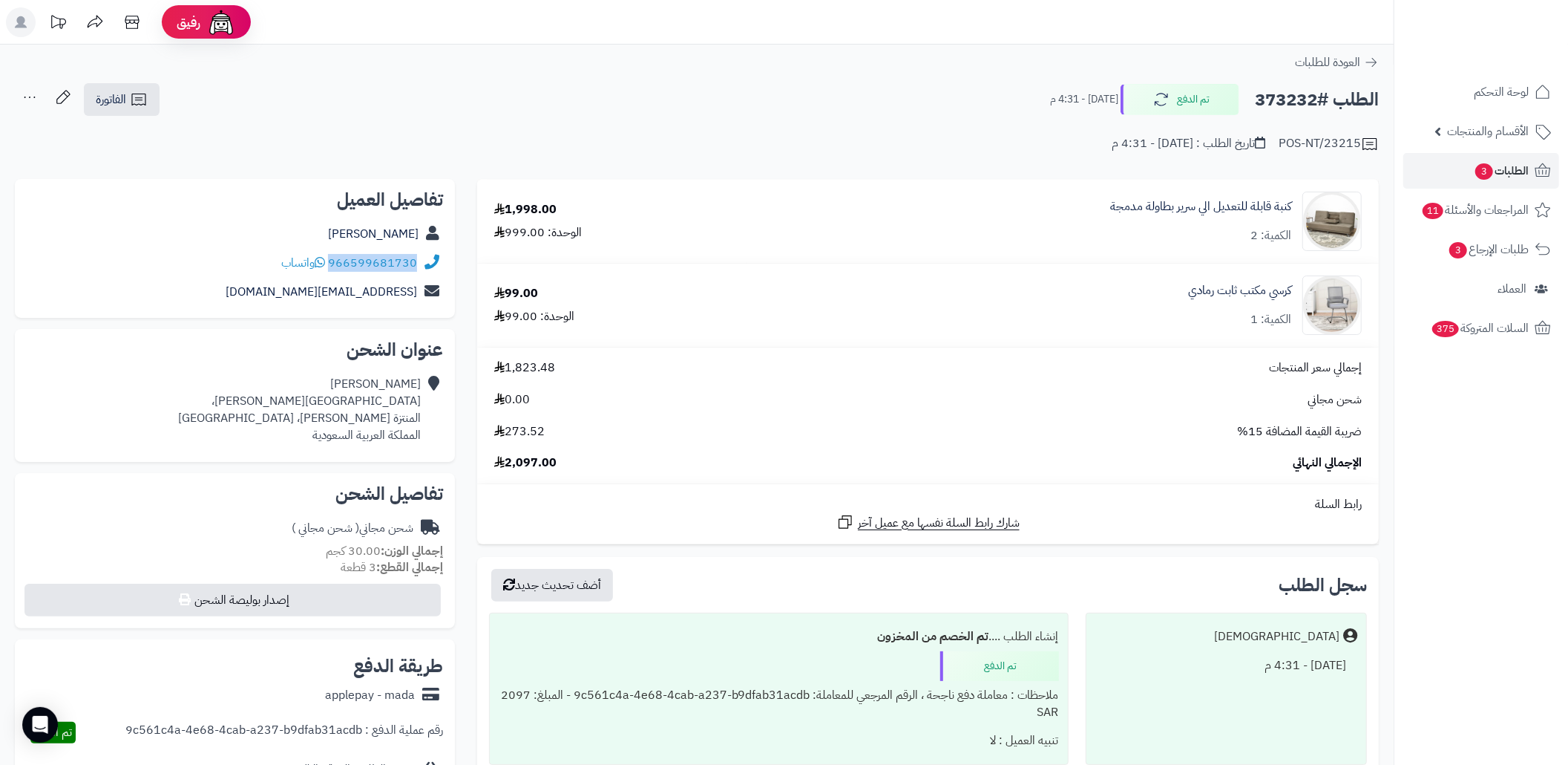
drag, startPoint x: 417, startPoint y: 260, endPoint x: 331, endPoint y: 259, distance: 86.0
click at [331, 259] on div "966599681730 واتساب" at bounding box center [235, 263] width 417 height 29
copy link "966599681730"
click at [1486, 156] on link "الطلبات 3" at bounding box center [1482, 170] width 155 height 36
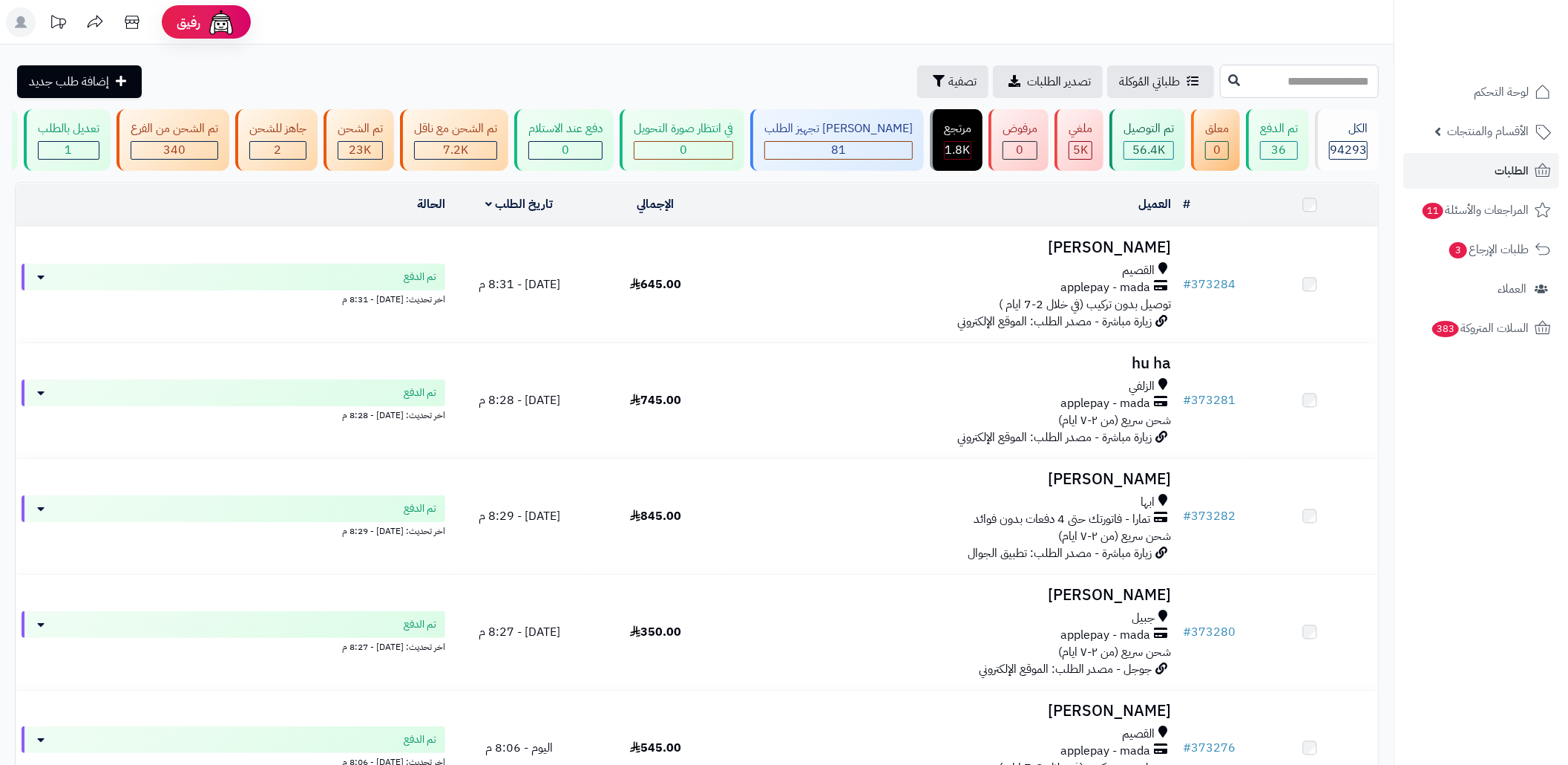
drag, startPoint x: 0, startPoint y: 0, endPoint x: 1263, endPoint y: 90, distance: 1266.2
click at [1263, 90] on input "text" at bounding box center [1300, 81] width 159 height 33
paste input "******"
type input "******"
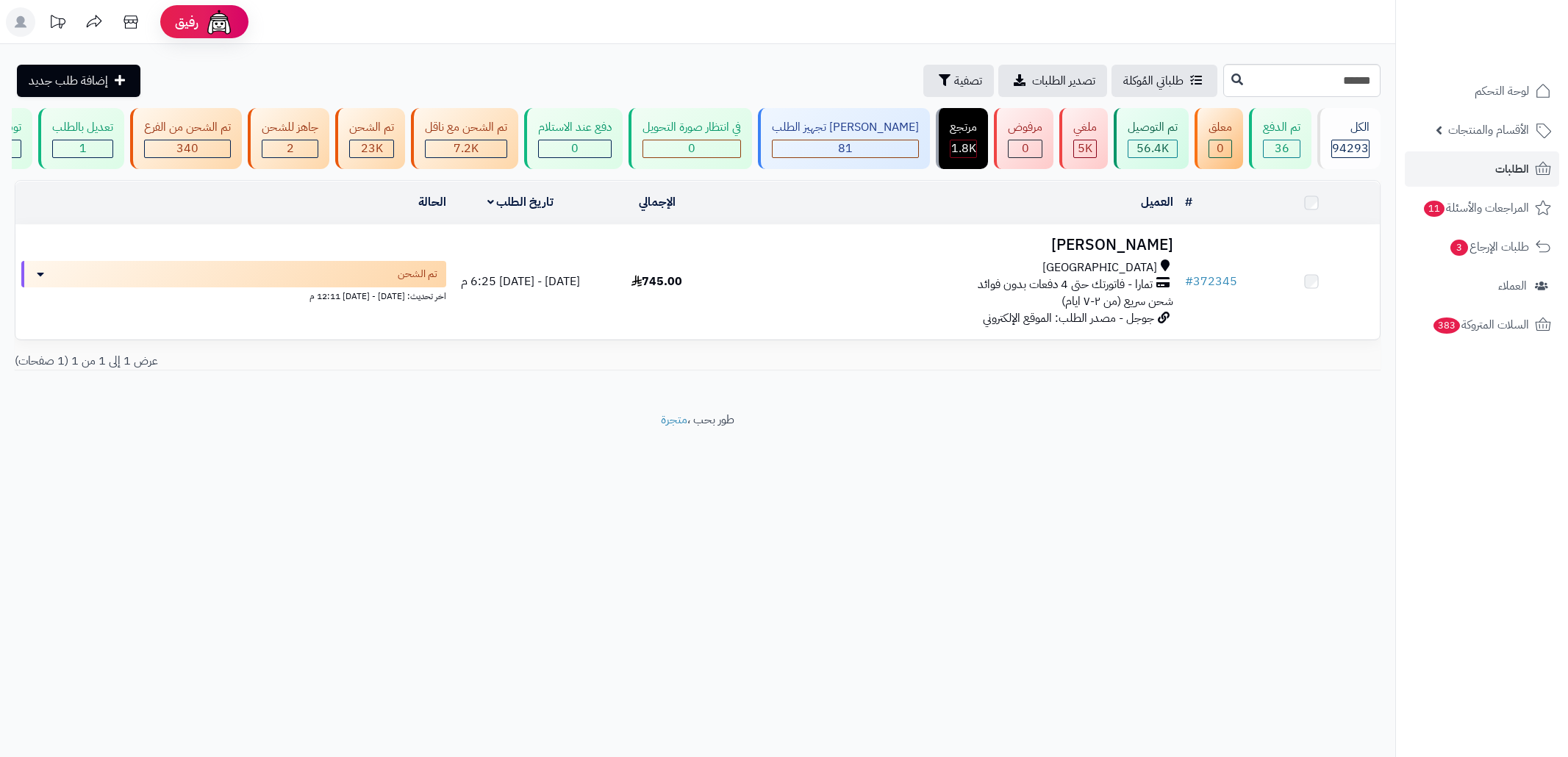
click at [848, 274] on td "محمد اليحياوي جدة تمارا - فاتورتك حتى 4 دفعات بدون فوائد شحن سريع (من ٢-٧ ايام)…" at bounding box center [951, 282] width 454 height 114
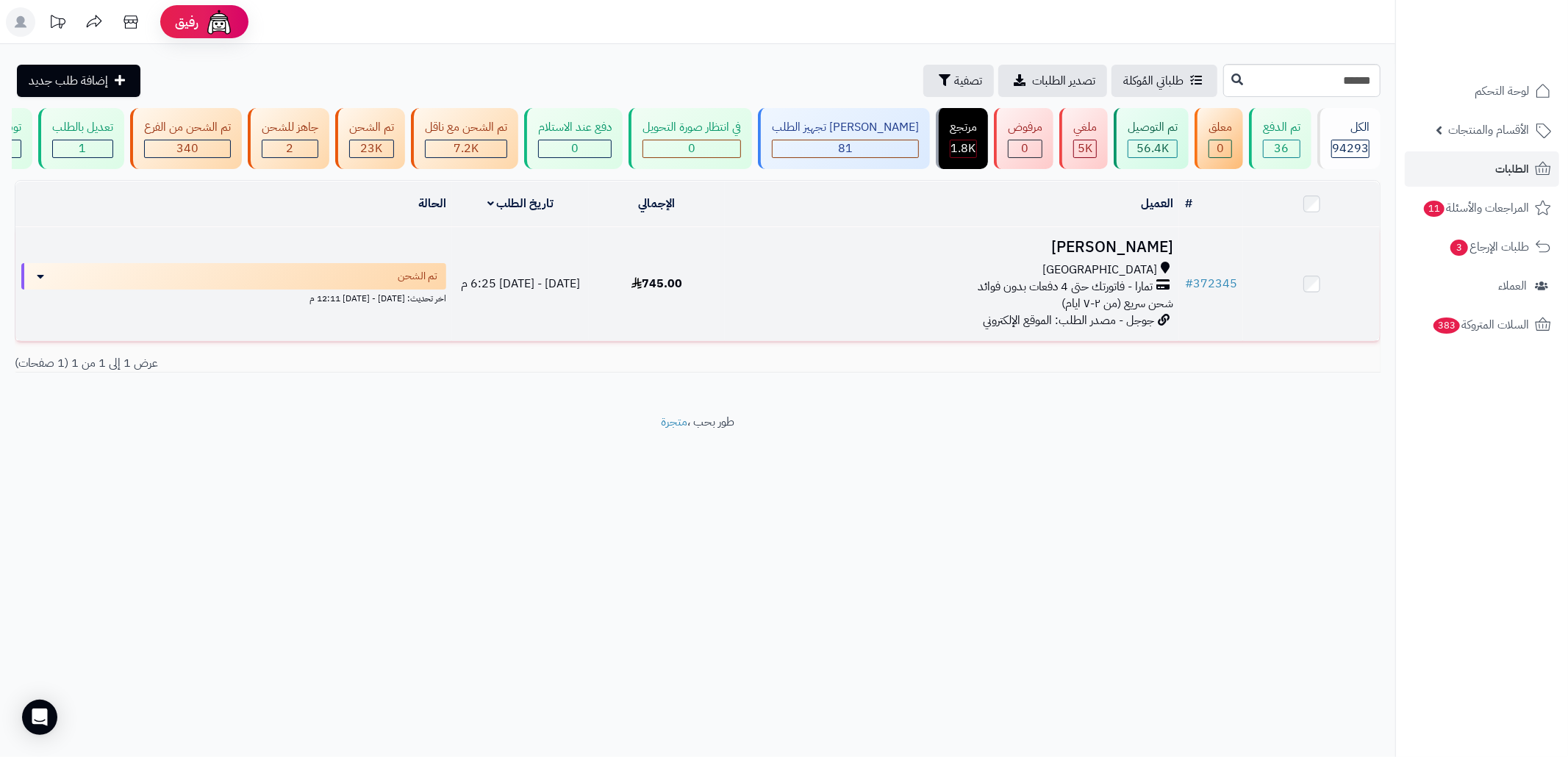
click at [948, 279] on div "جدة" at bounding box center [951, 270] width 443 height 17
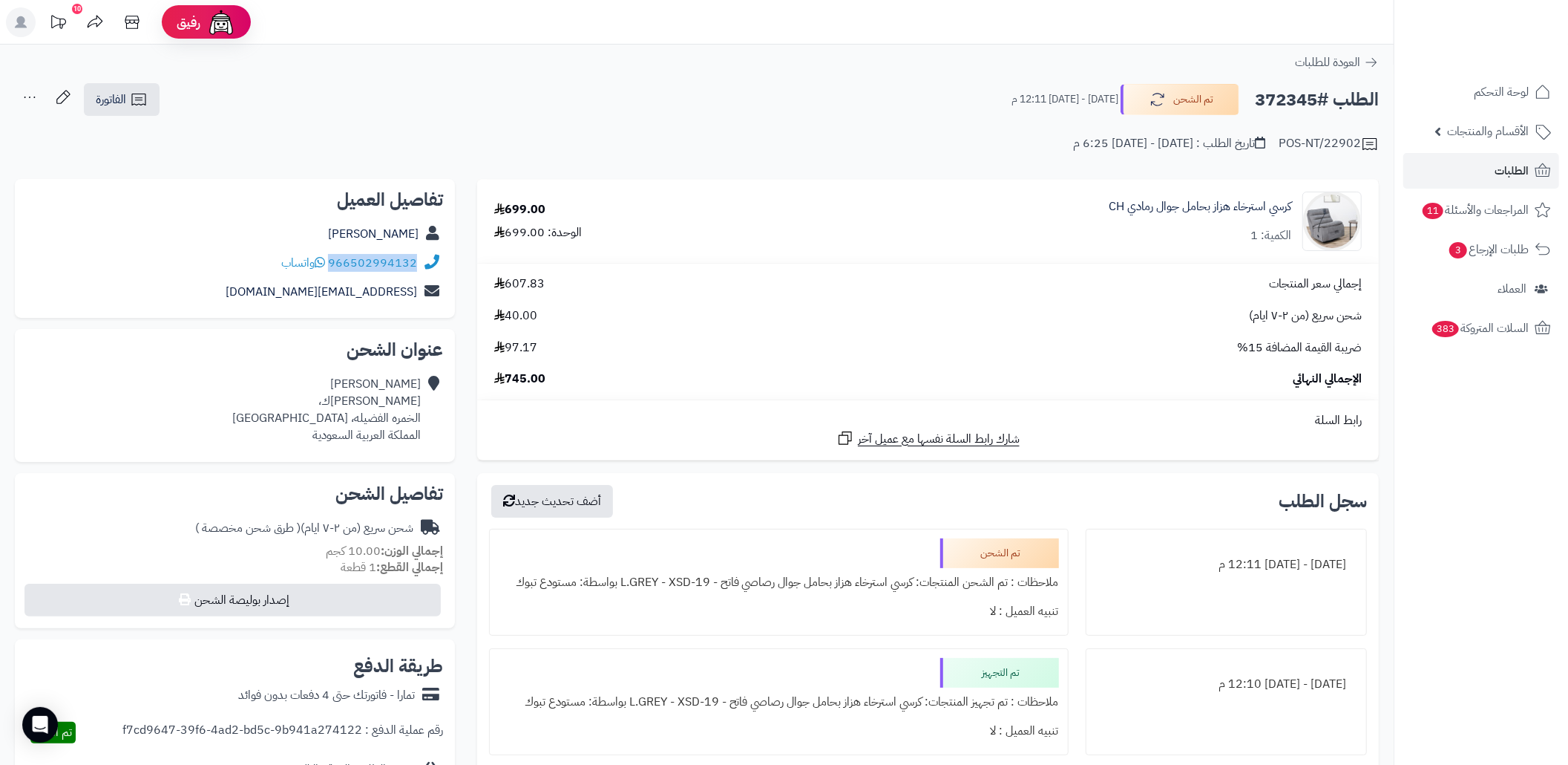
copy link "966502994132"
drag, startPoint x: 417, startPoint y: 265, endPoint x: 333, endPoint y: 271, distance: 84.2
click at [333, 271] on div "966502994132 واتساب" at bounding box center [235, 263] width 417 height 29
